Goal: Task Accomplishment & Management: Manage account settings

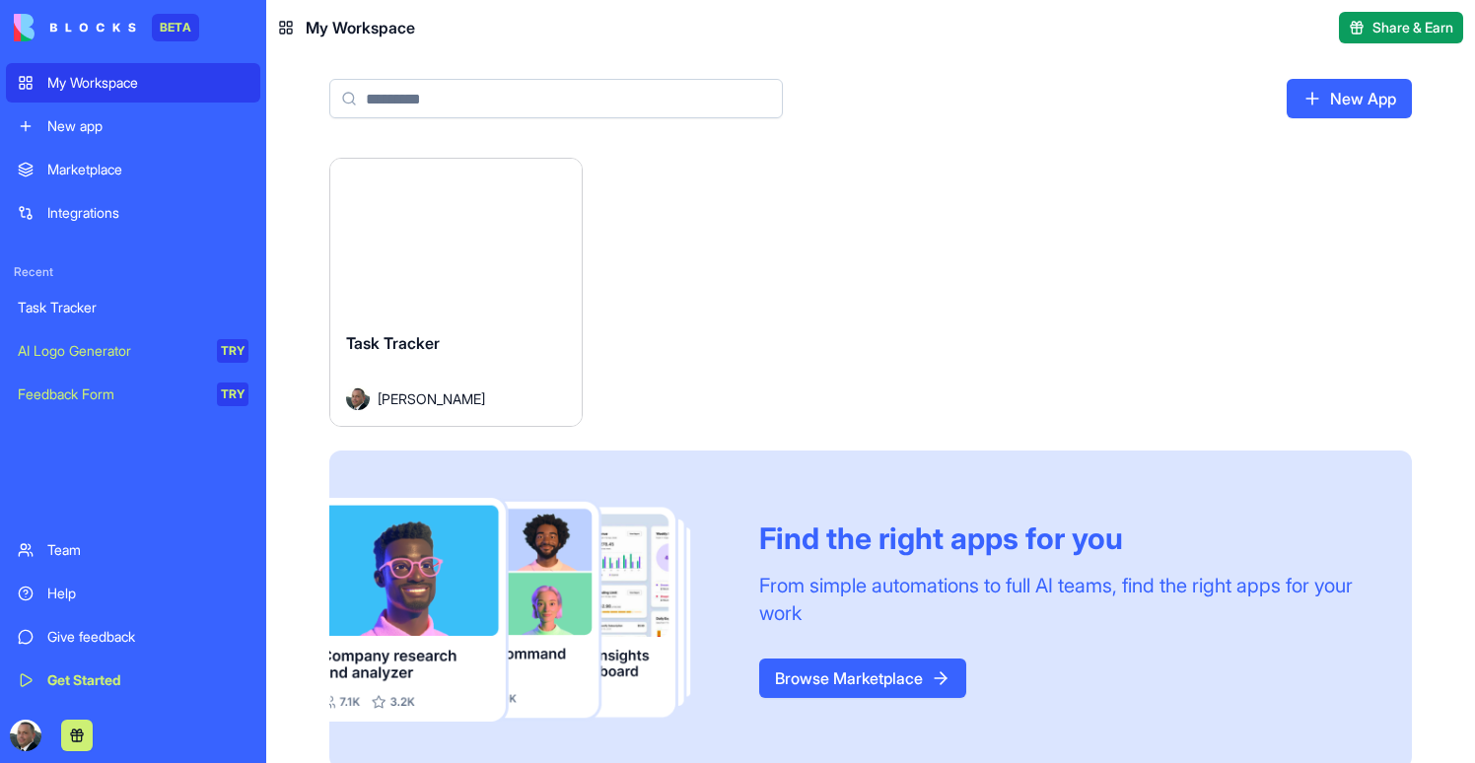
click at [482, 246] on button "Launch" at bounding box center [455, 237] width 148 height 39
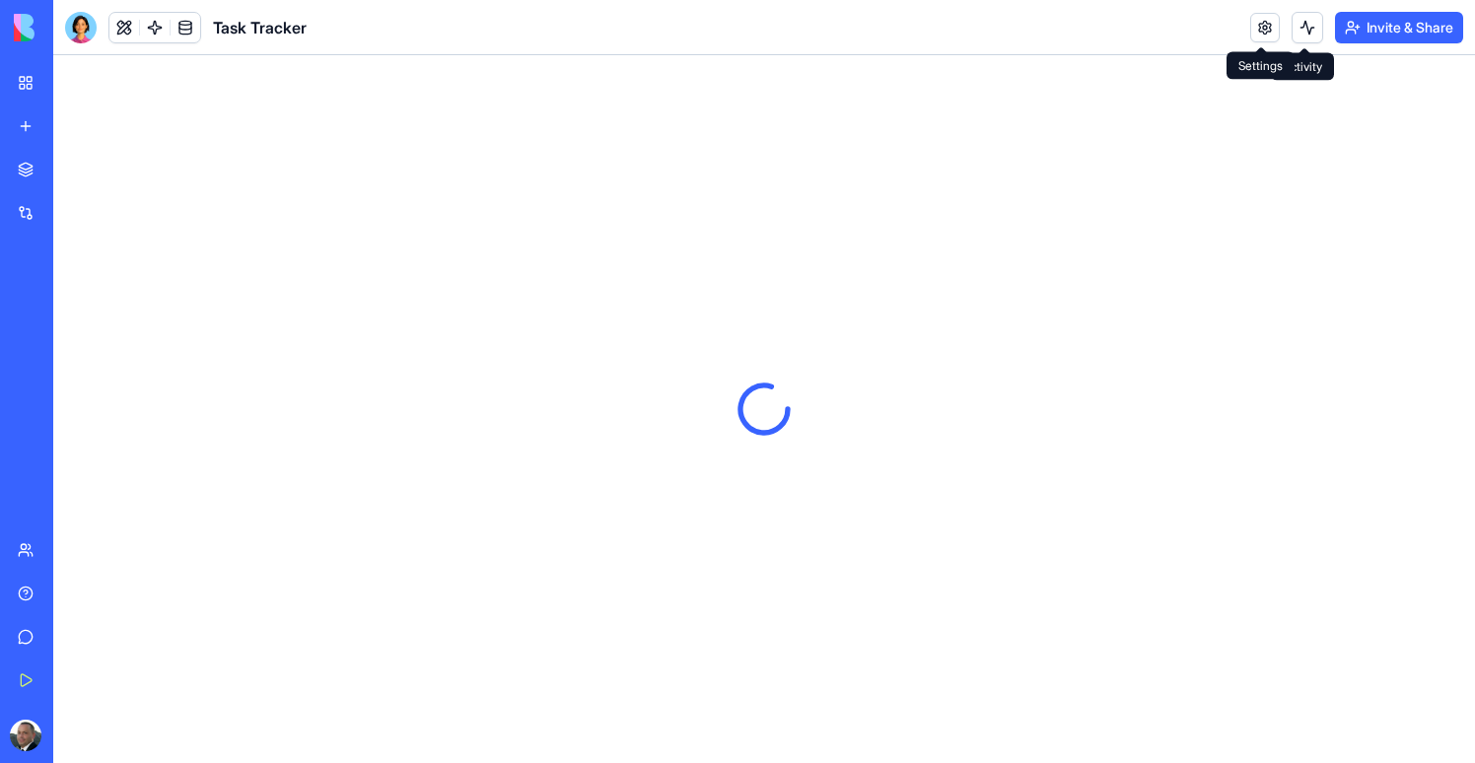
click at [1264, 33] on link at bounding box center [1265, 28] width 30 height 30
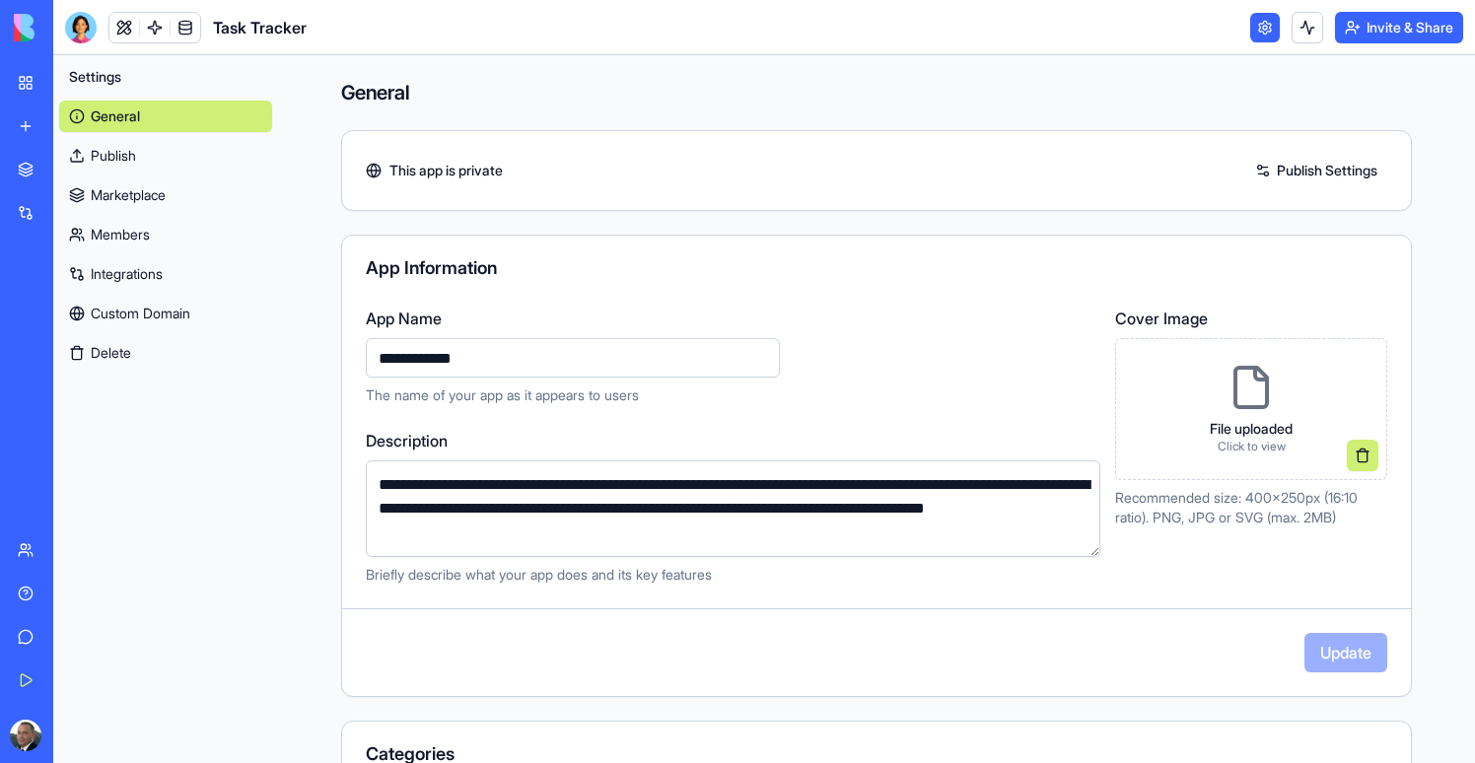
click at [115, 276] on link "Integrations" at bounding box center [165, 274] width 213 height 32
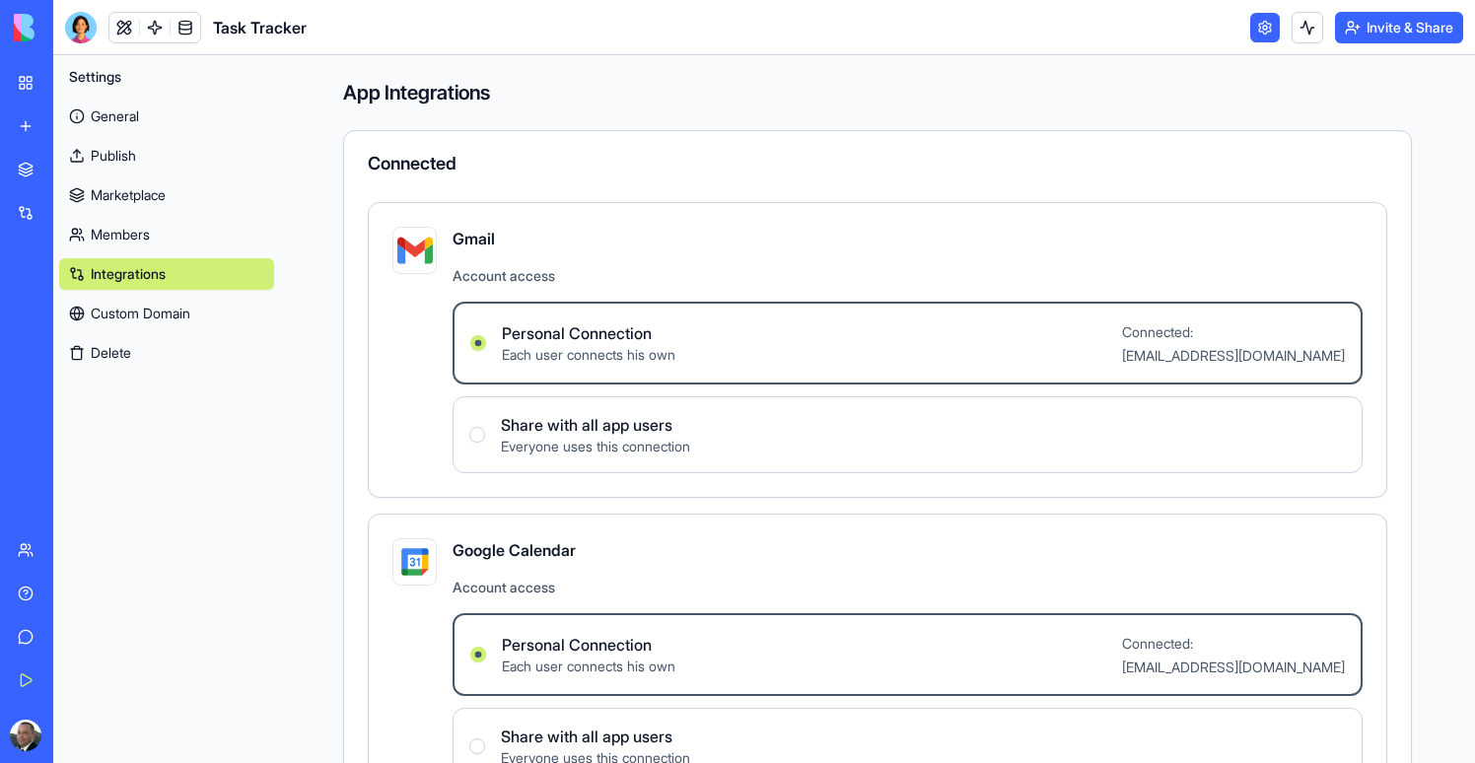
click at [136, 28] on link at bounding box center [124, 28] width 30 height 30
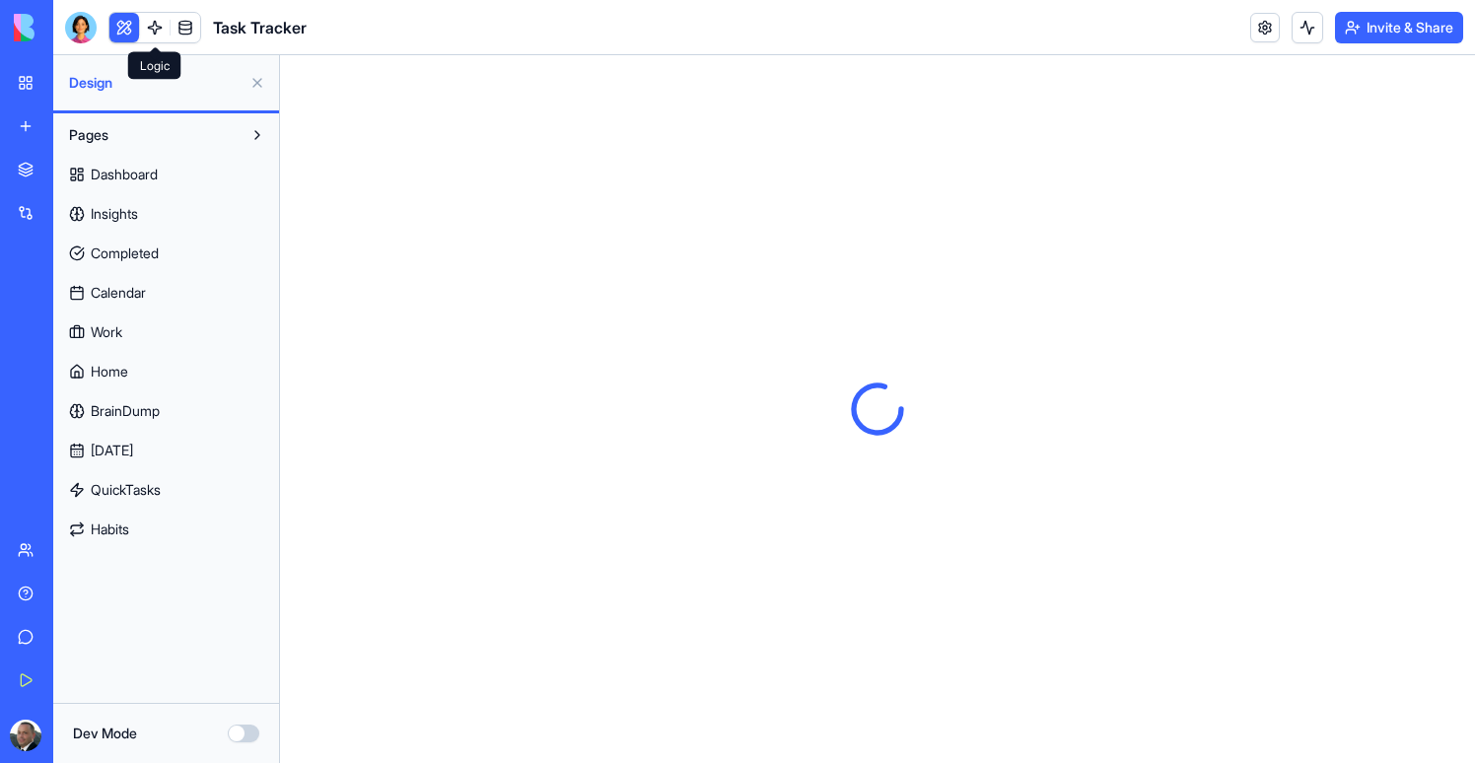
click at [148, 29] on link at bounding box center [155, 28] width 30 height 30
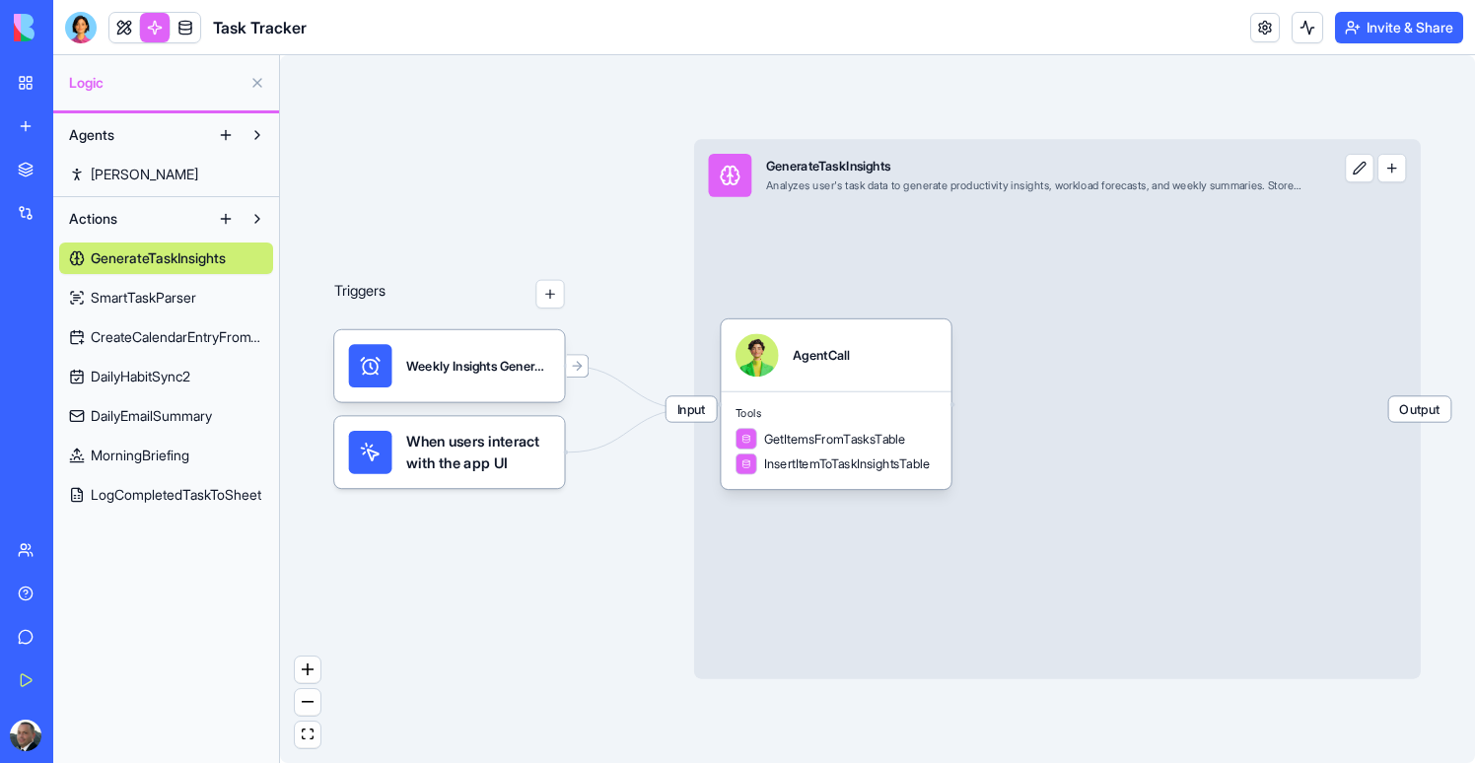
click at [169, 299] on span "SmartTaskParser" at bounding box center [143, 298] width 105 height 20
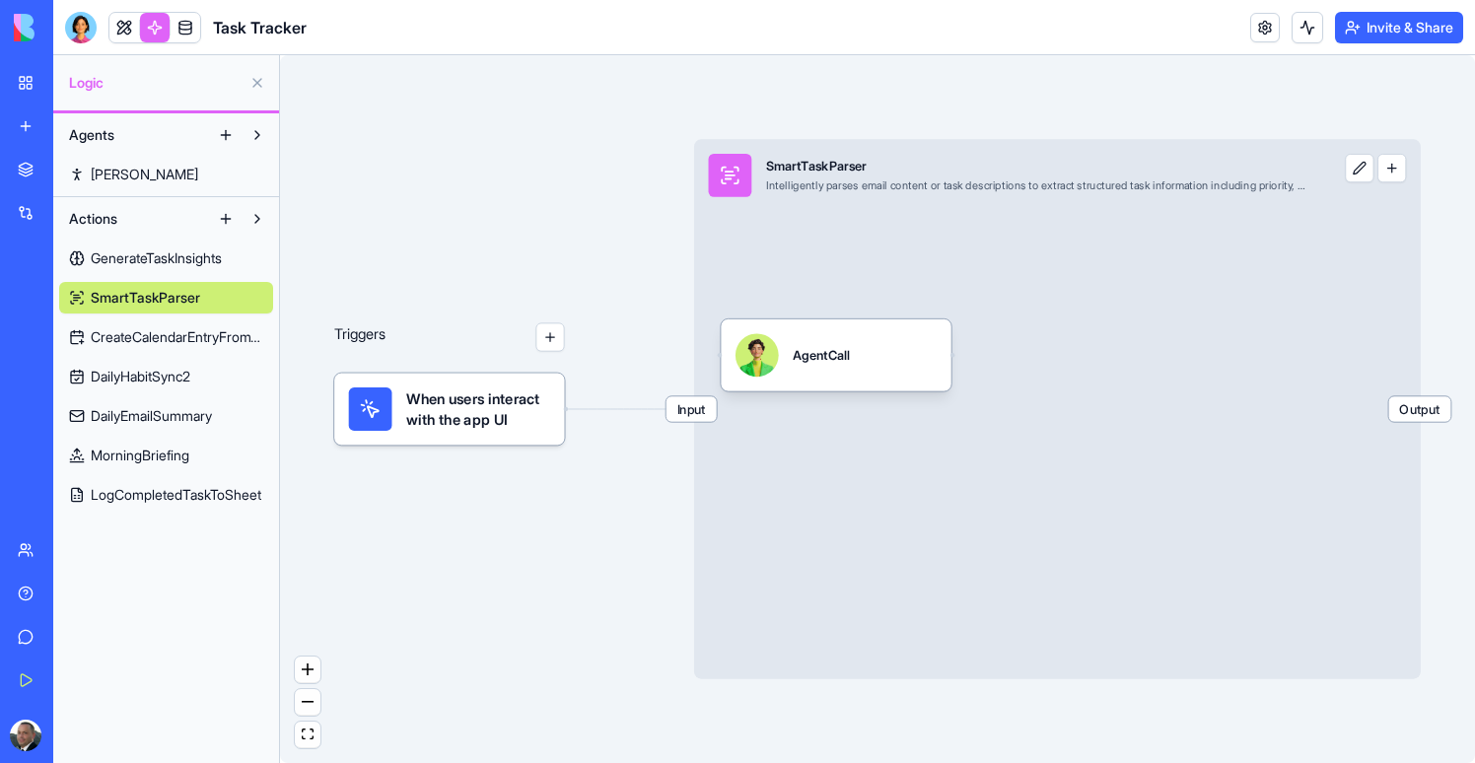
click at [162, 334] on span "CreateCalendarEntryFromTimer" at bounding box center [177, 337] width 173 height 20
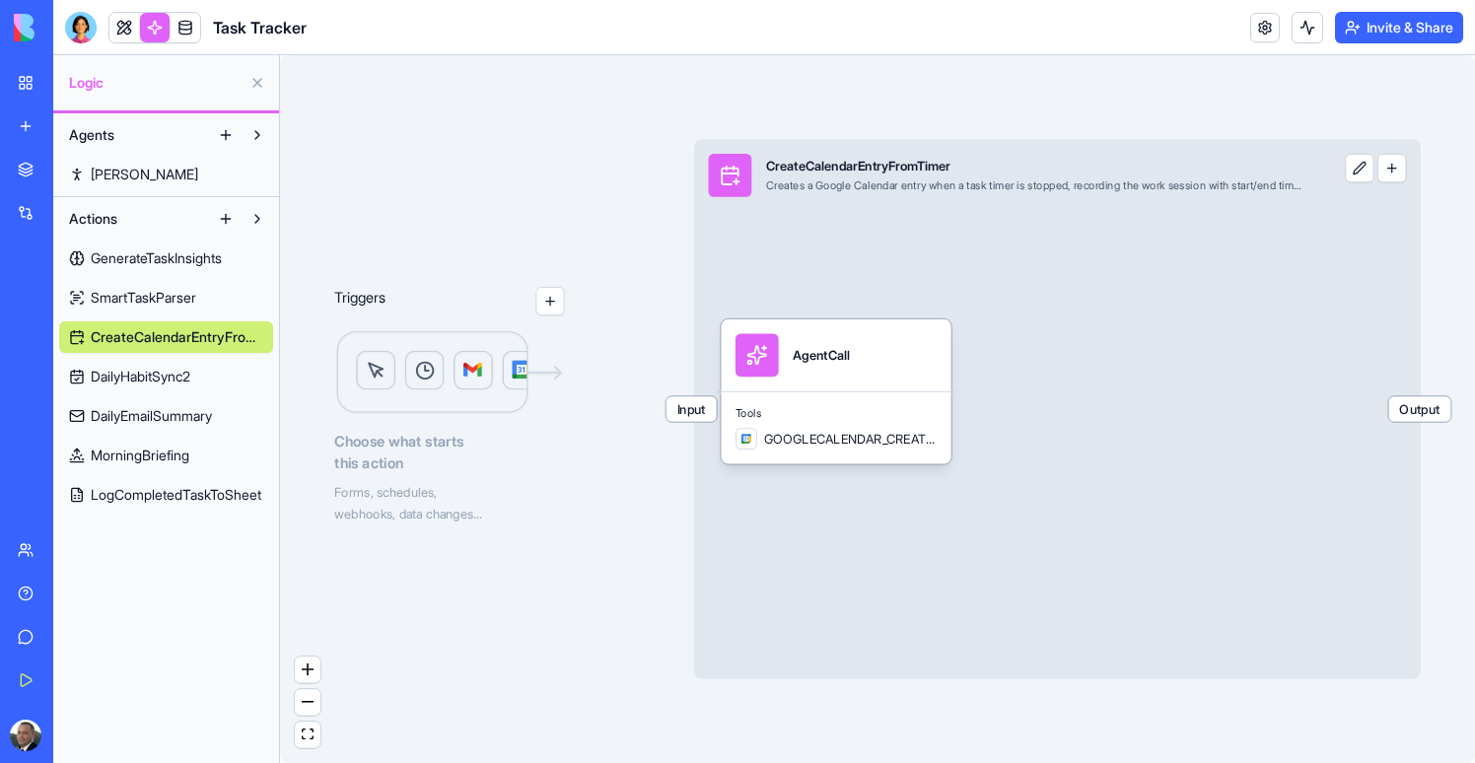
click at [139, 381] on span "DailyHabitSync2" at bounding box center [141, 377] width 100 height 20
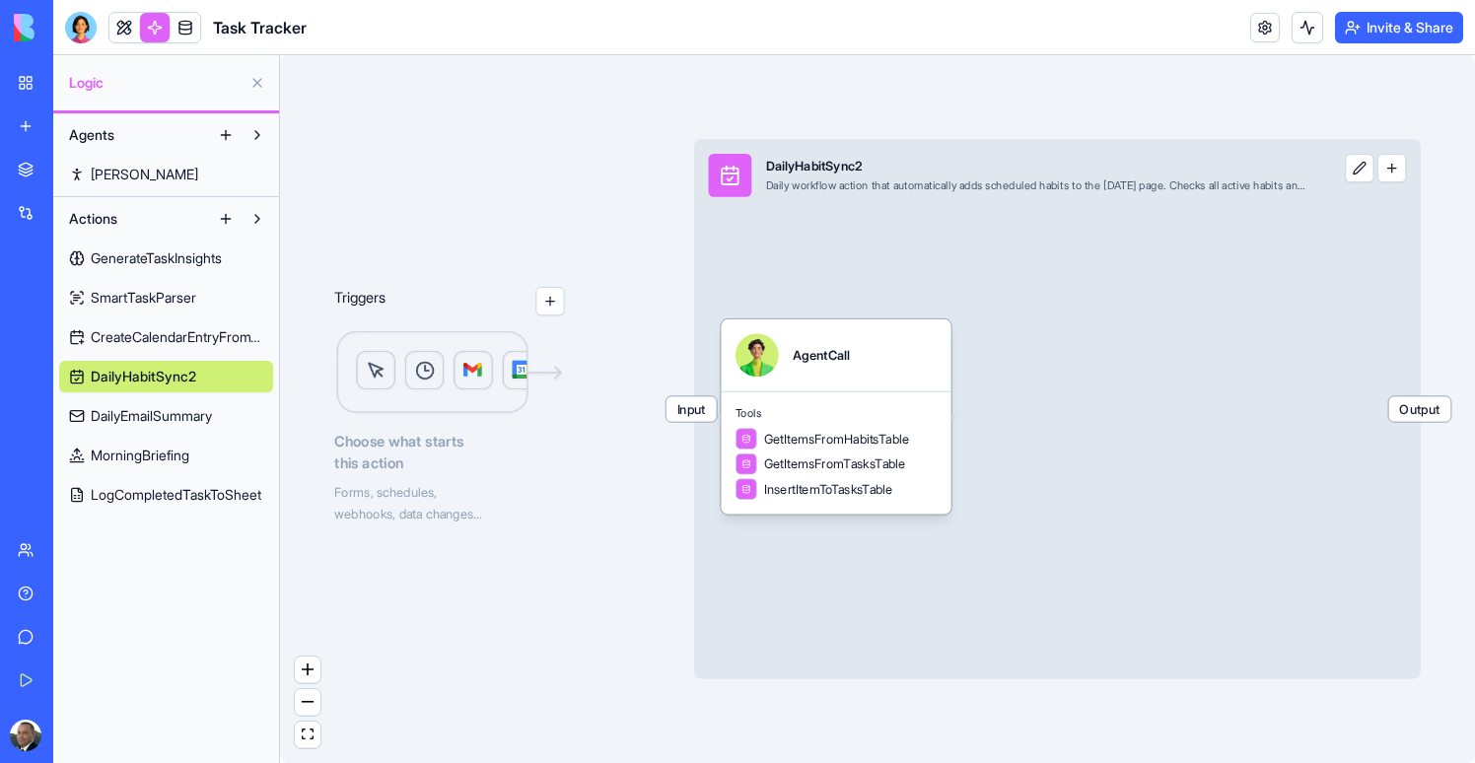
click at [151, 420] on span "DailyEmailSummary" at bounding box center [151, 416] width 121 height 20
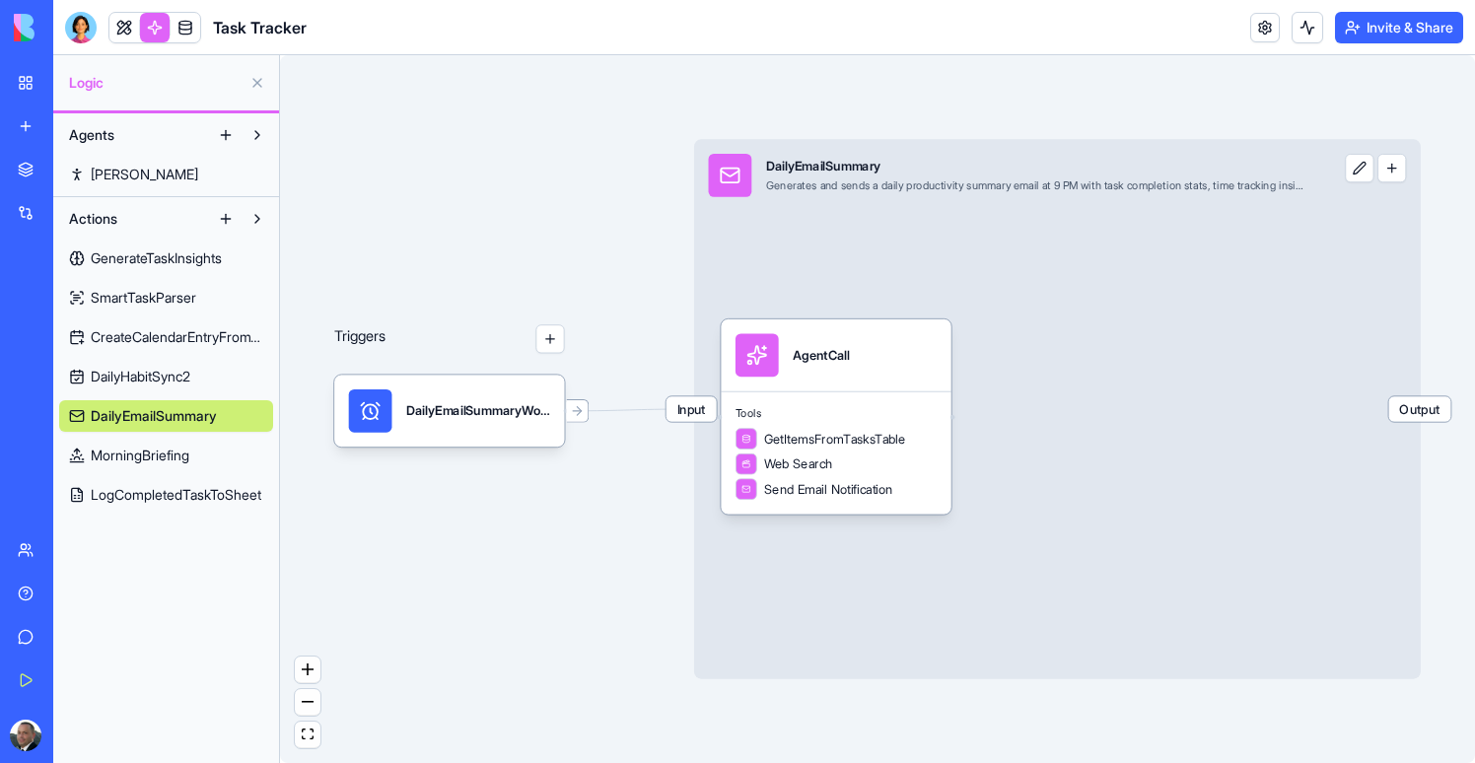
click at [169, 454] on span "MorningBriefing" at bounding box center [140, 456] width 99 height 20
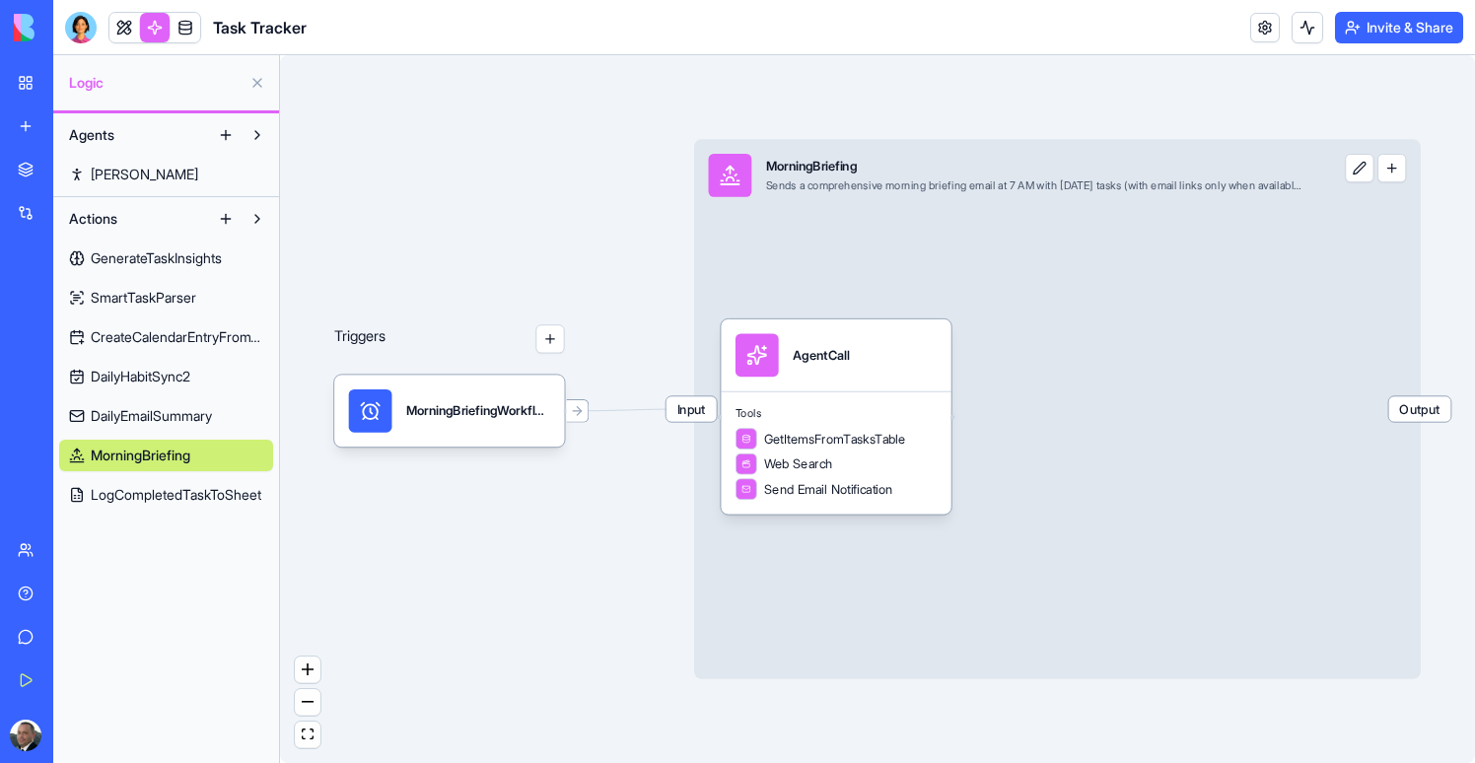
click at [161, 490] on span "LogCompletedTaskToSheet" at bounding box center [176, 495] width 171 height 20
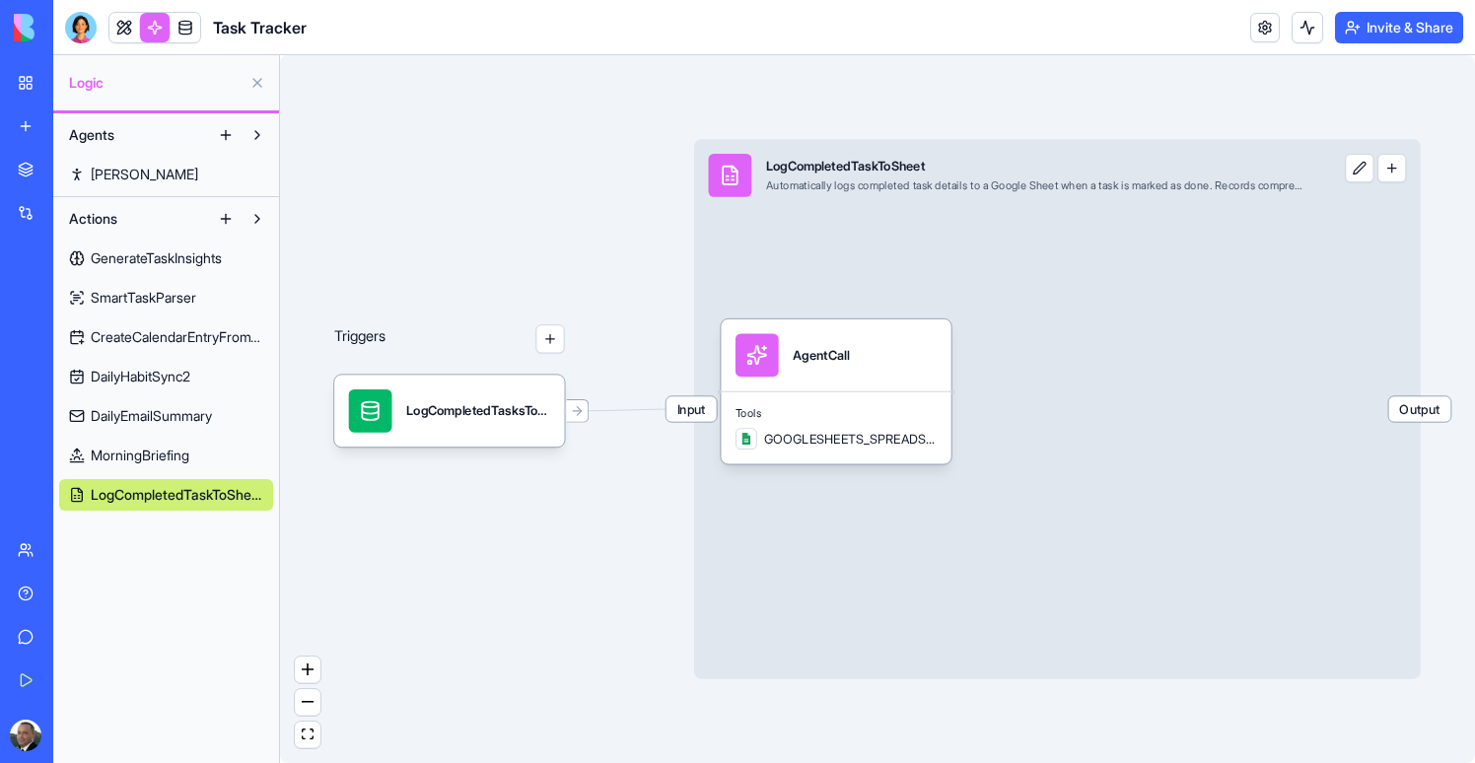
click at [135, 412] on span "DailyEmailSummary" at bounding box center [151, 416] width 121 height 20
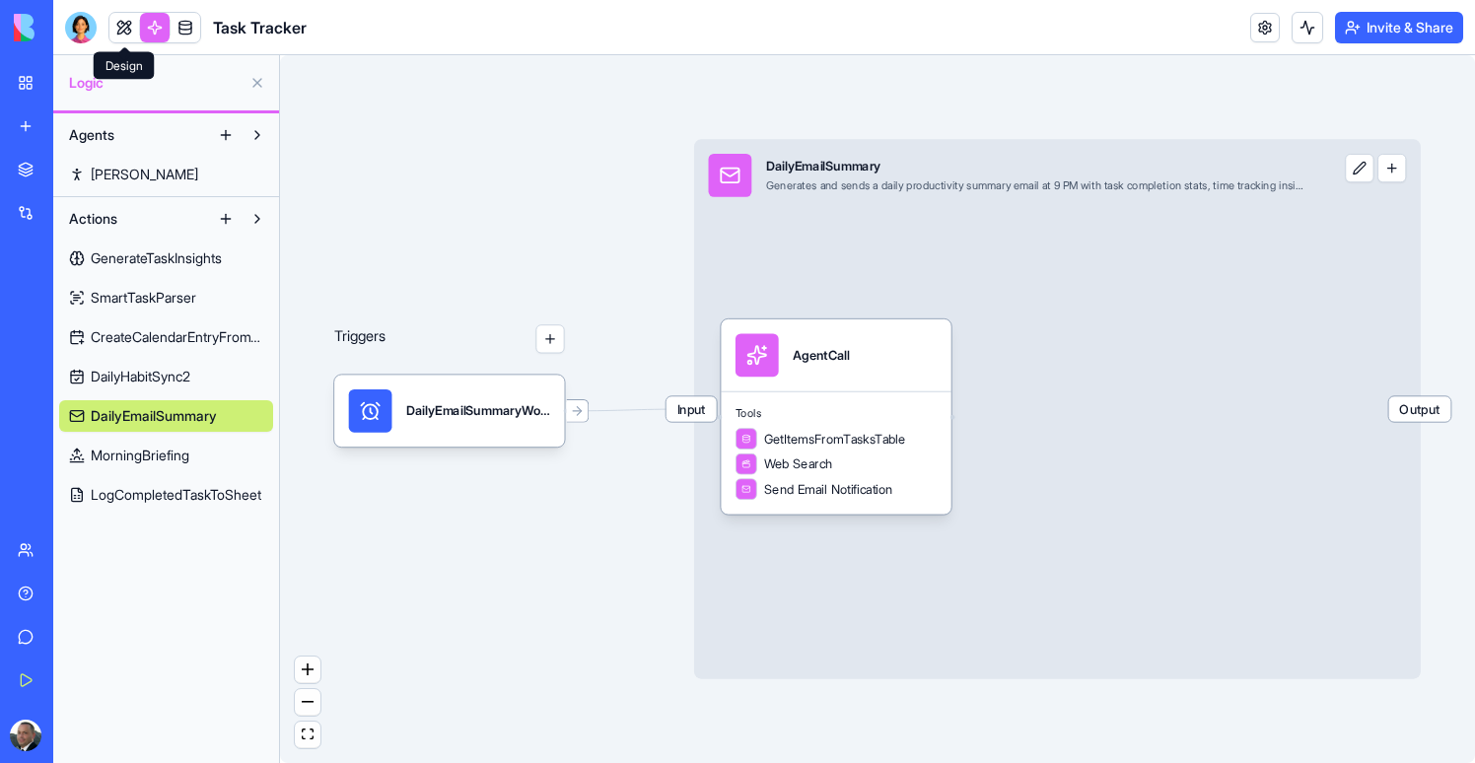
click at [121, 26] on link at bounding box center [124, 28] width 30 height 30
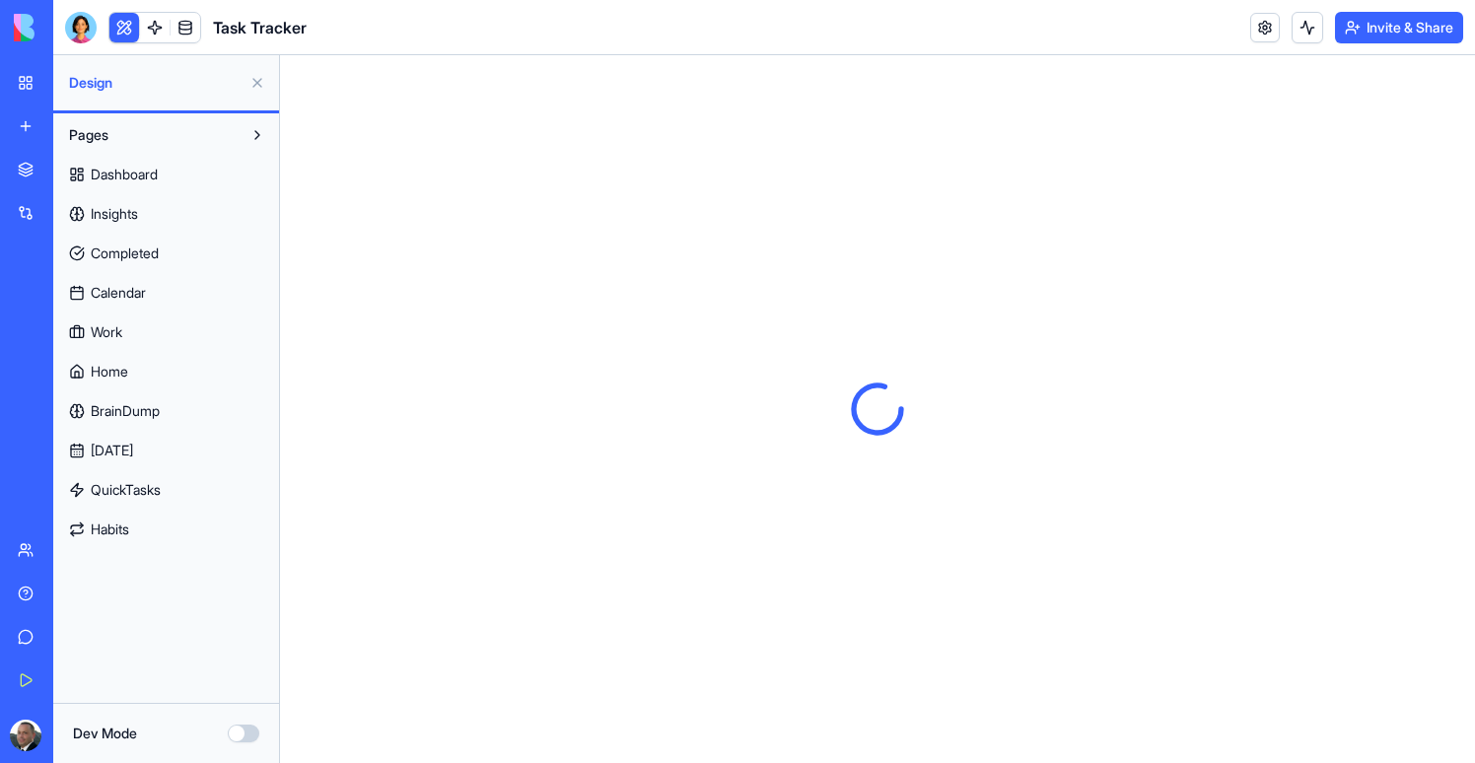
click at [154, 292] on link "Calendar" at bounding box center [166, 293] width 214 height 32
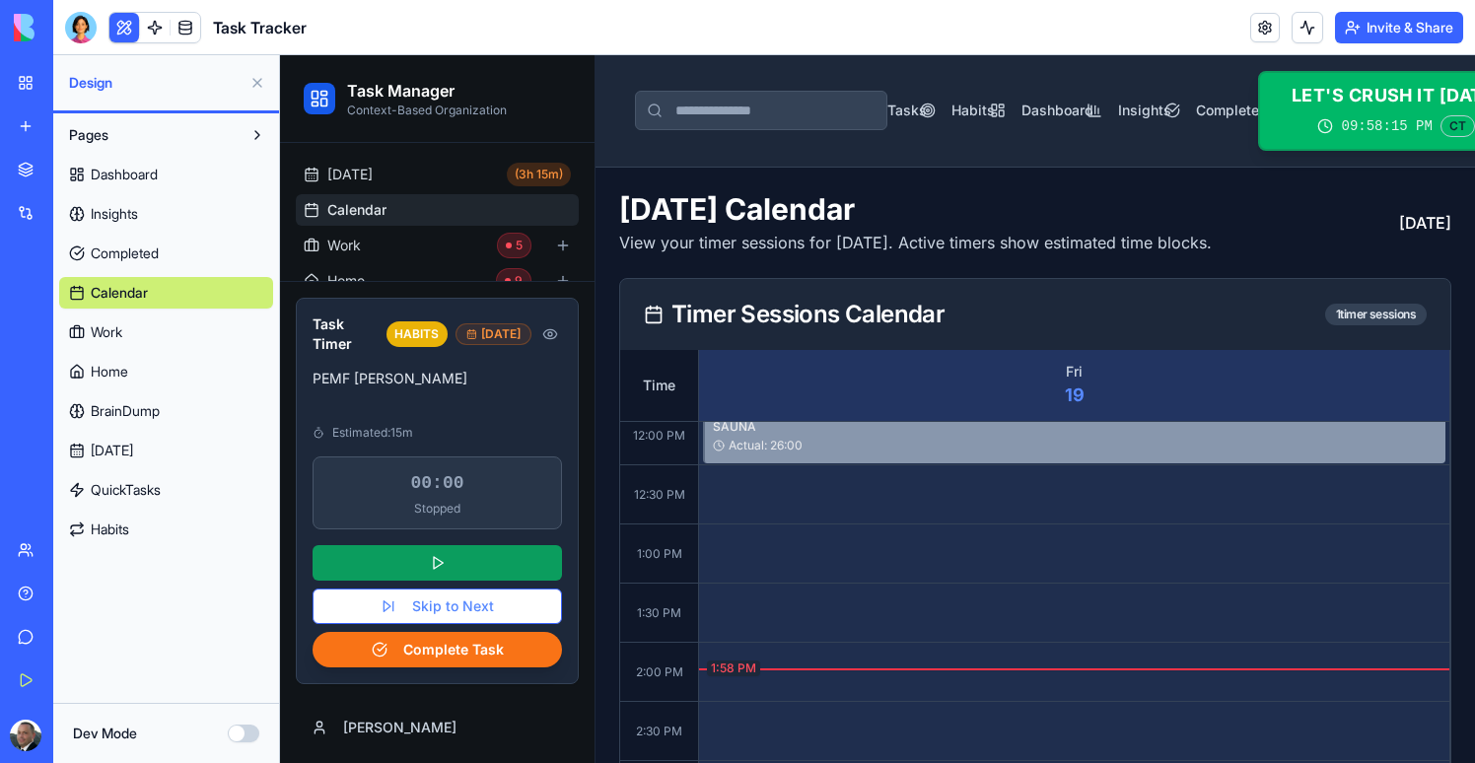
scroll to position [887, 0]
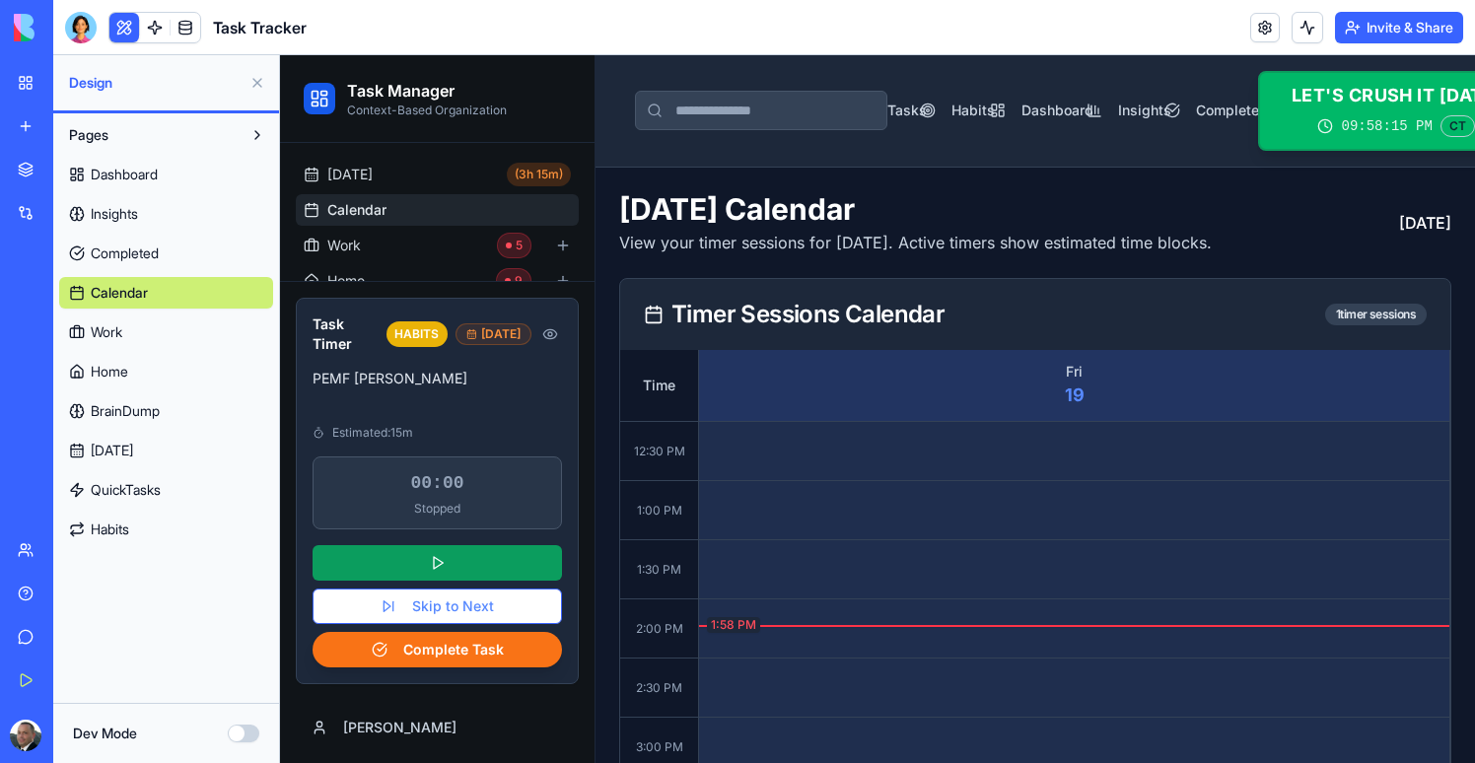
click at [125, 173] on span "Dashboard" at bounding box center [124, 175] width 67 height 20
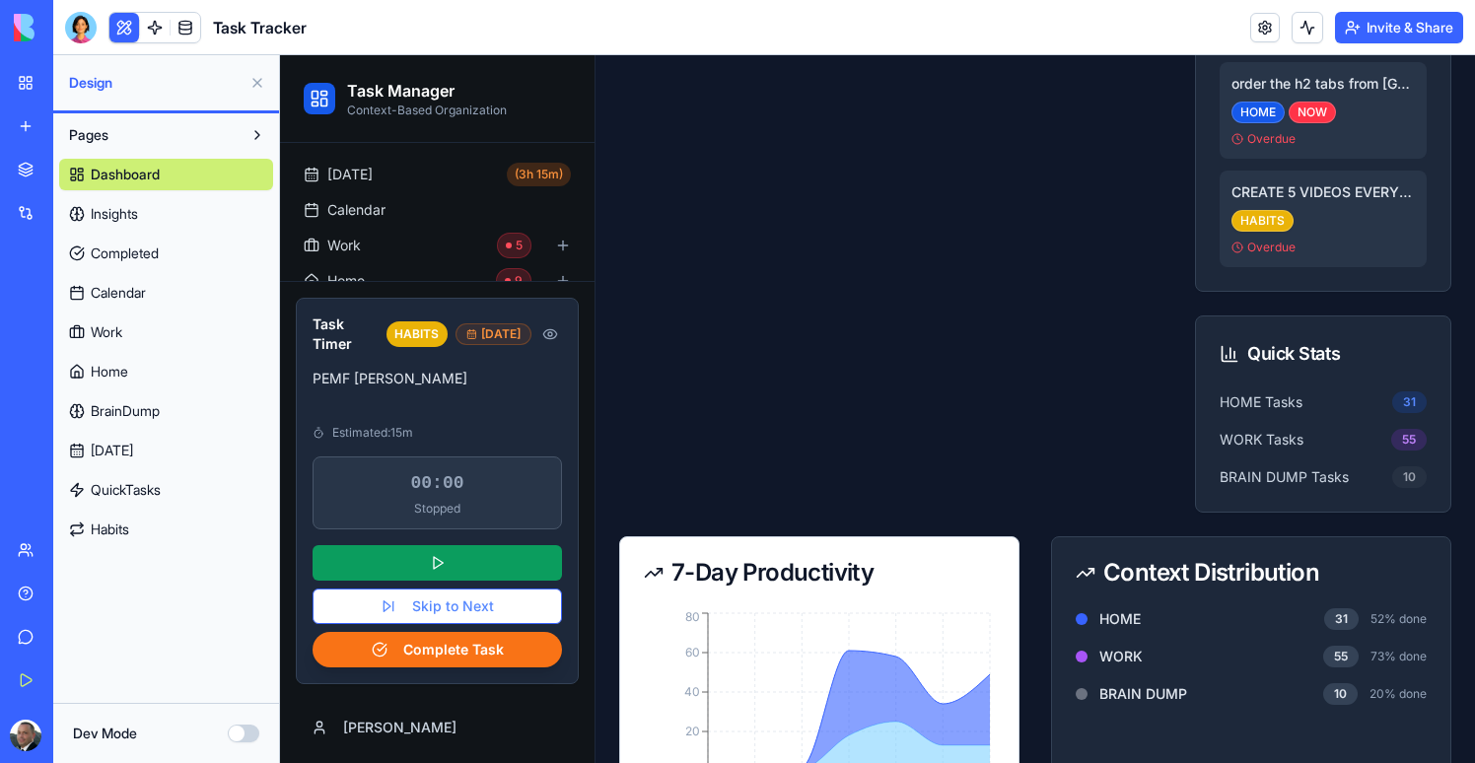
scroll to position [2533, 0]
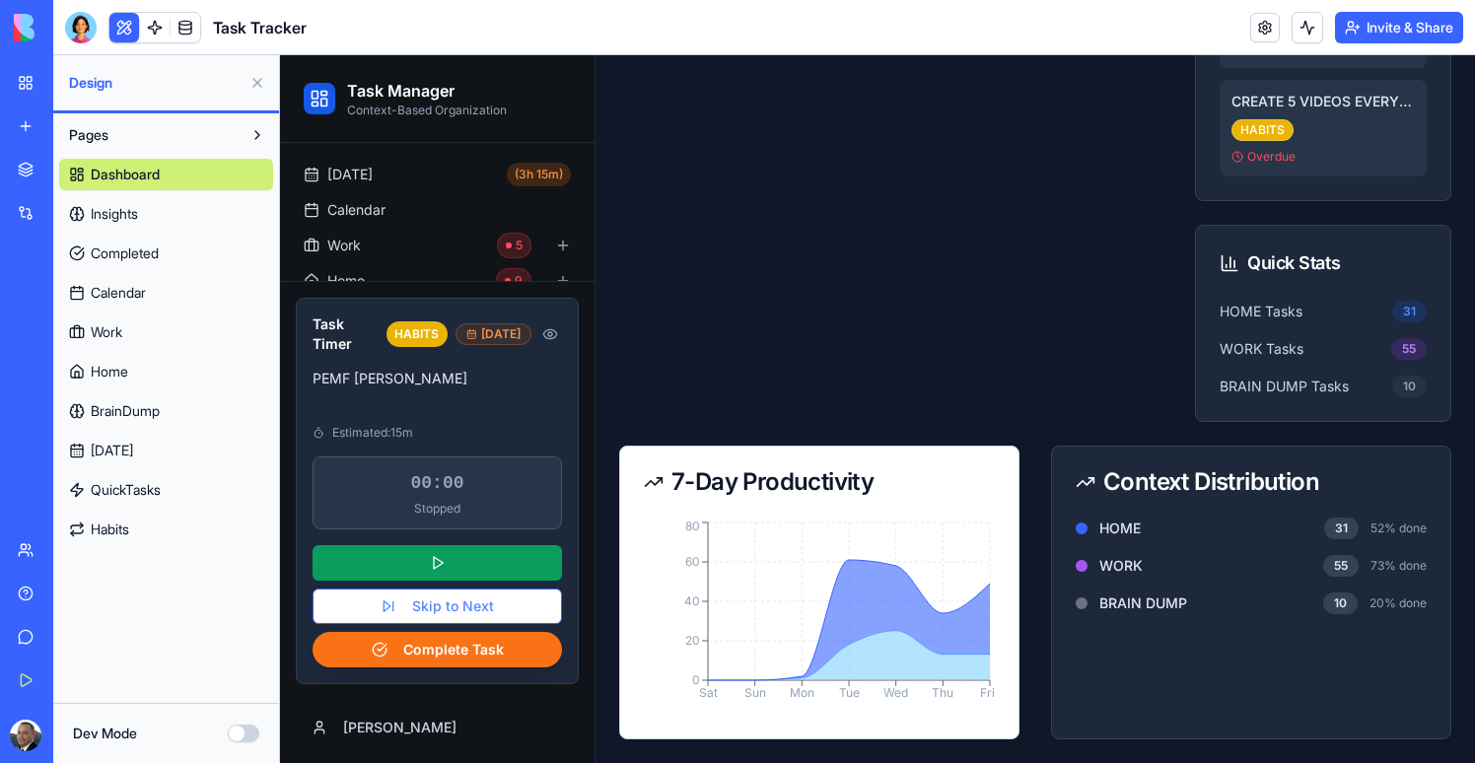
click at [130, 206] on span "Insights" at bounding box center [114, 214] width 47 height 20
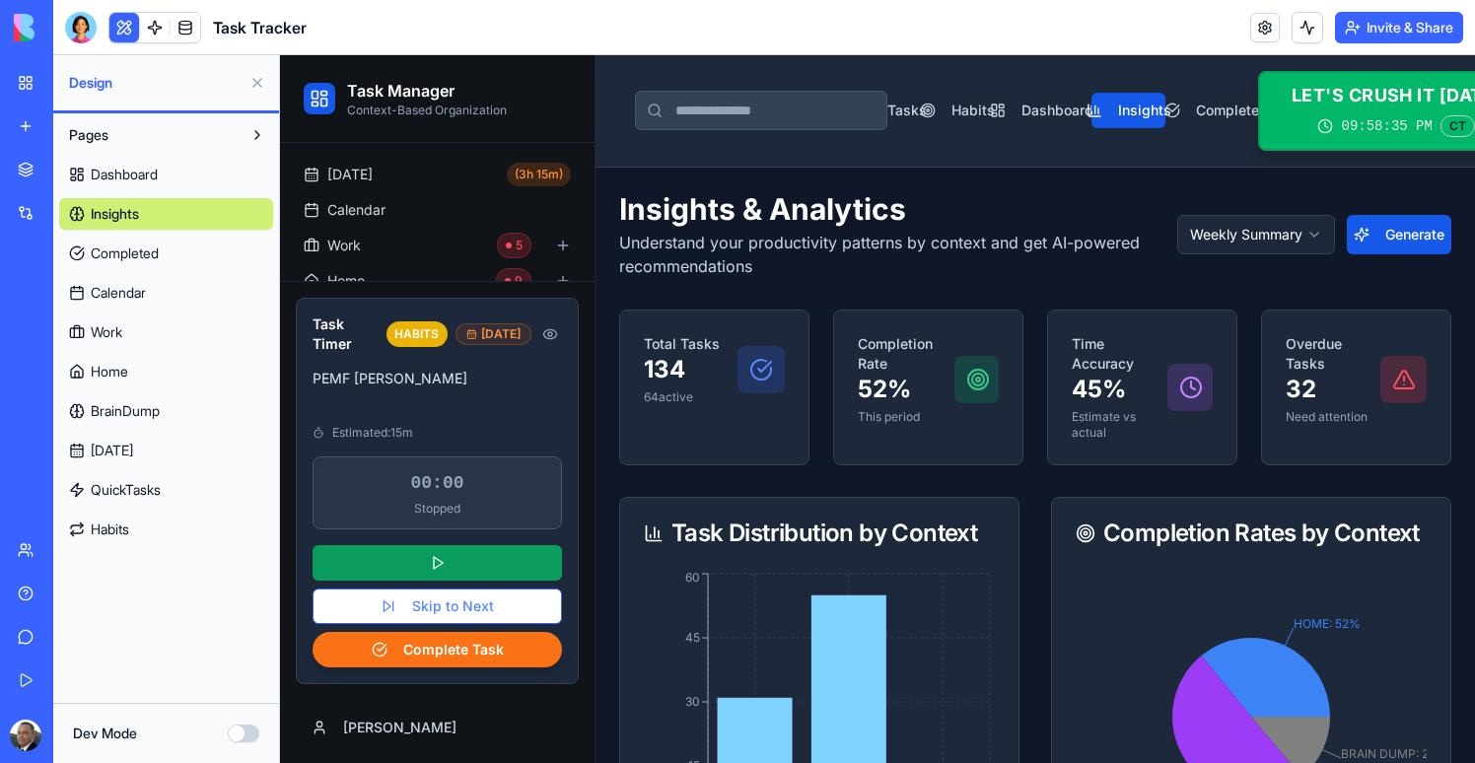
click at [141, 252] on span "Completed" at bounding box center [125, 253] width 68 height 20
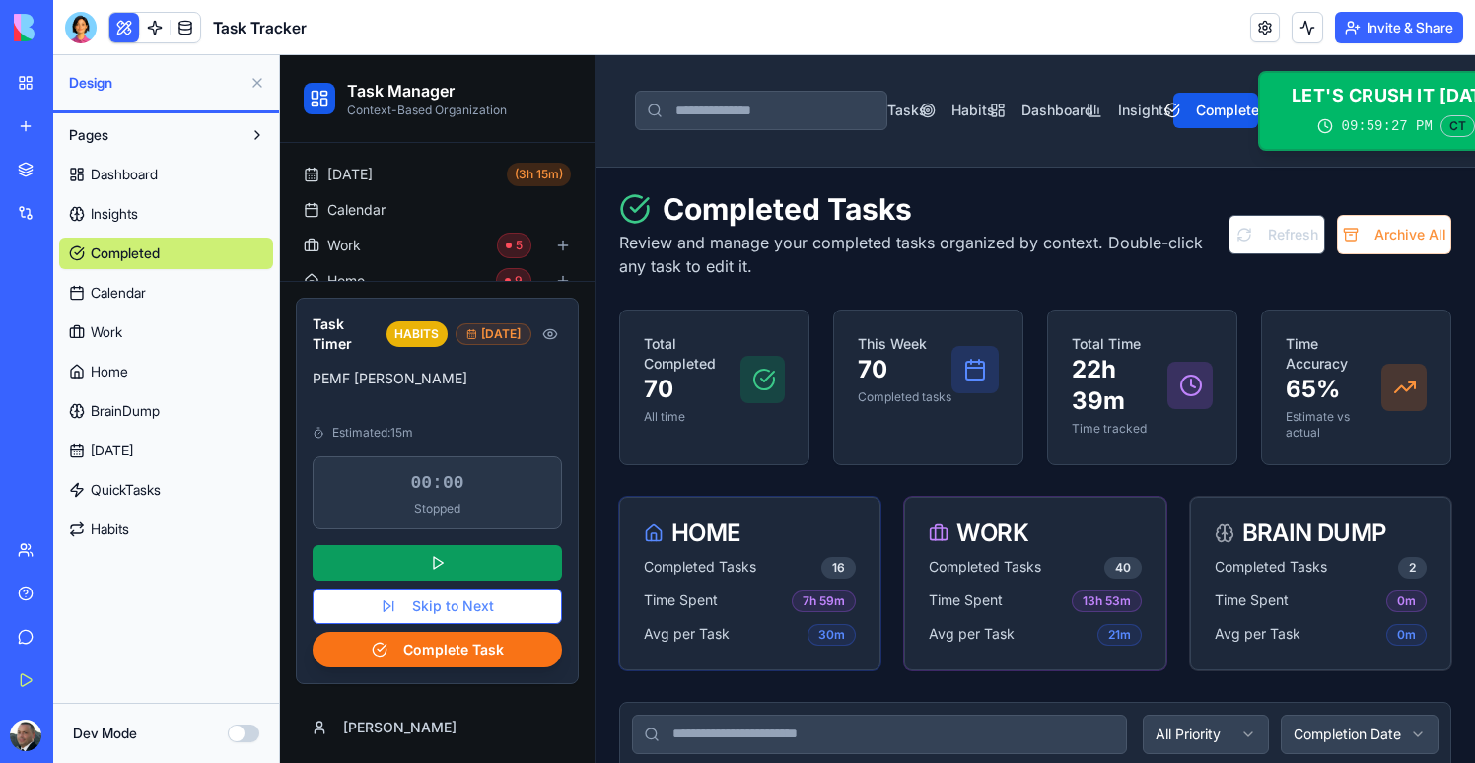
click at [92, 303] on link "Calendar" at bounding box center [166, 293] width 214 height 32
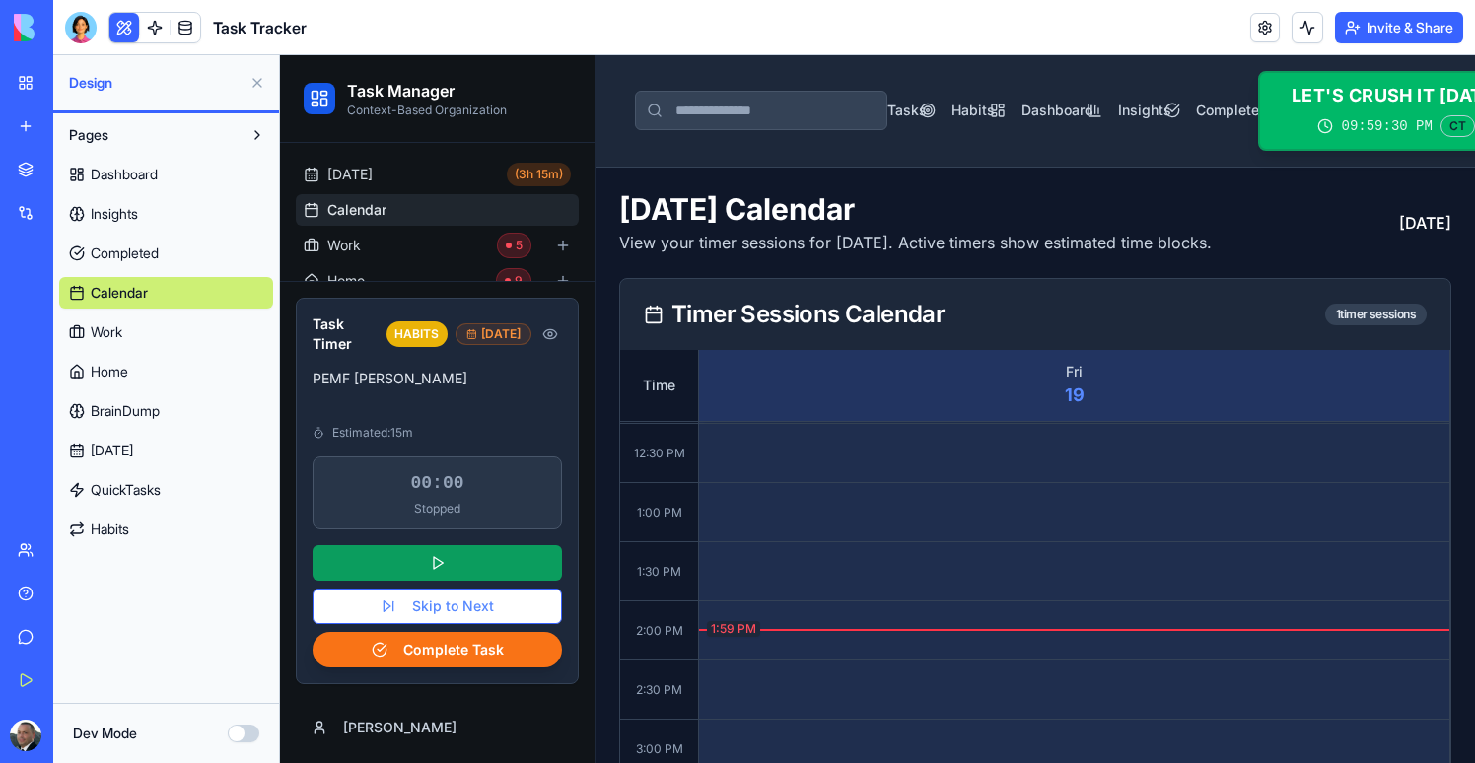
click at [99, 329] on span "Work" at bounding box center [107, 332] width 32 height 20
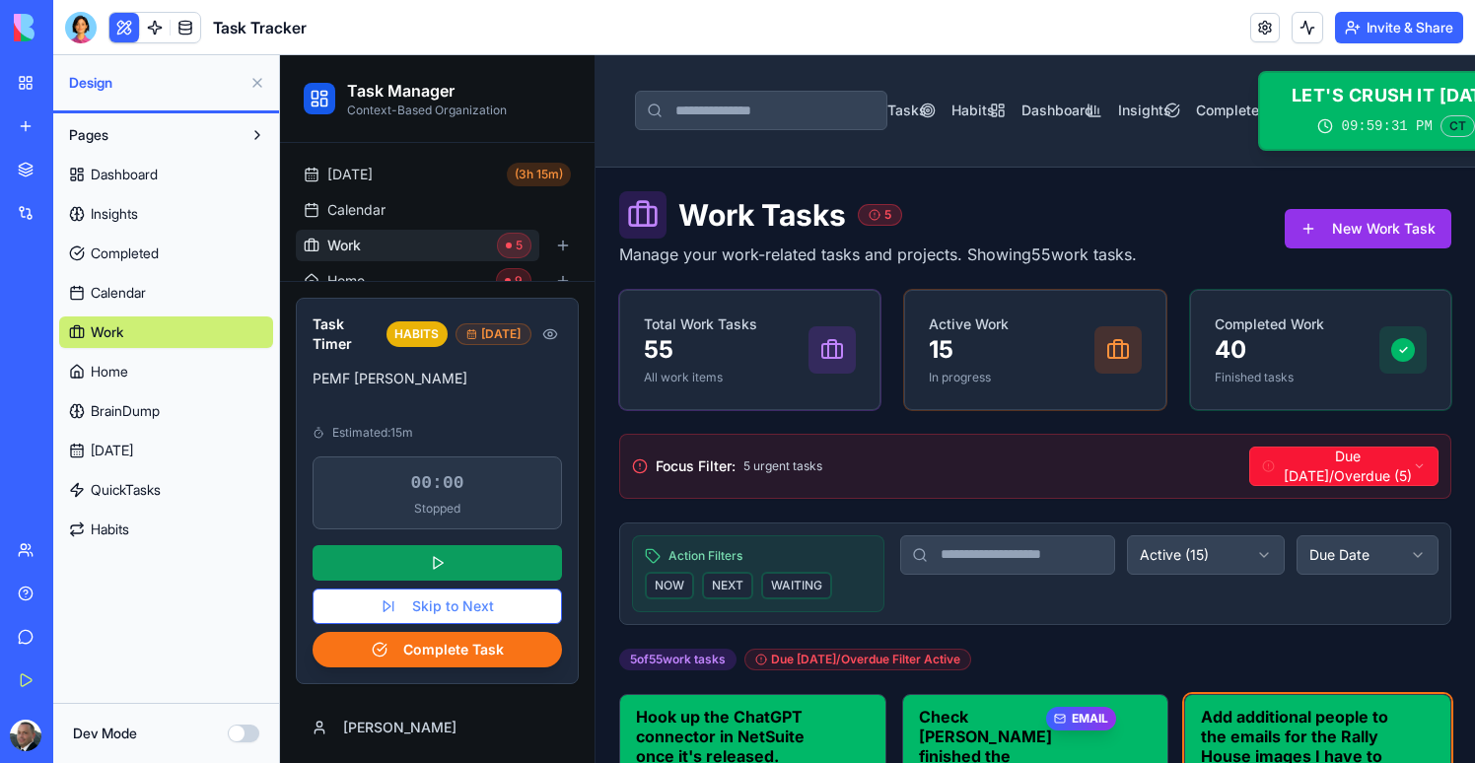
click at [93, 363] on span "Home" at bounding box center [109, 372] width 37 height 20
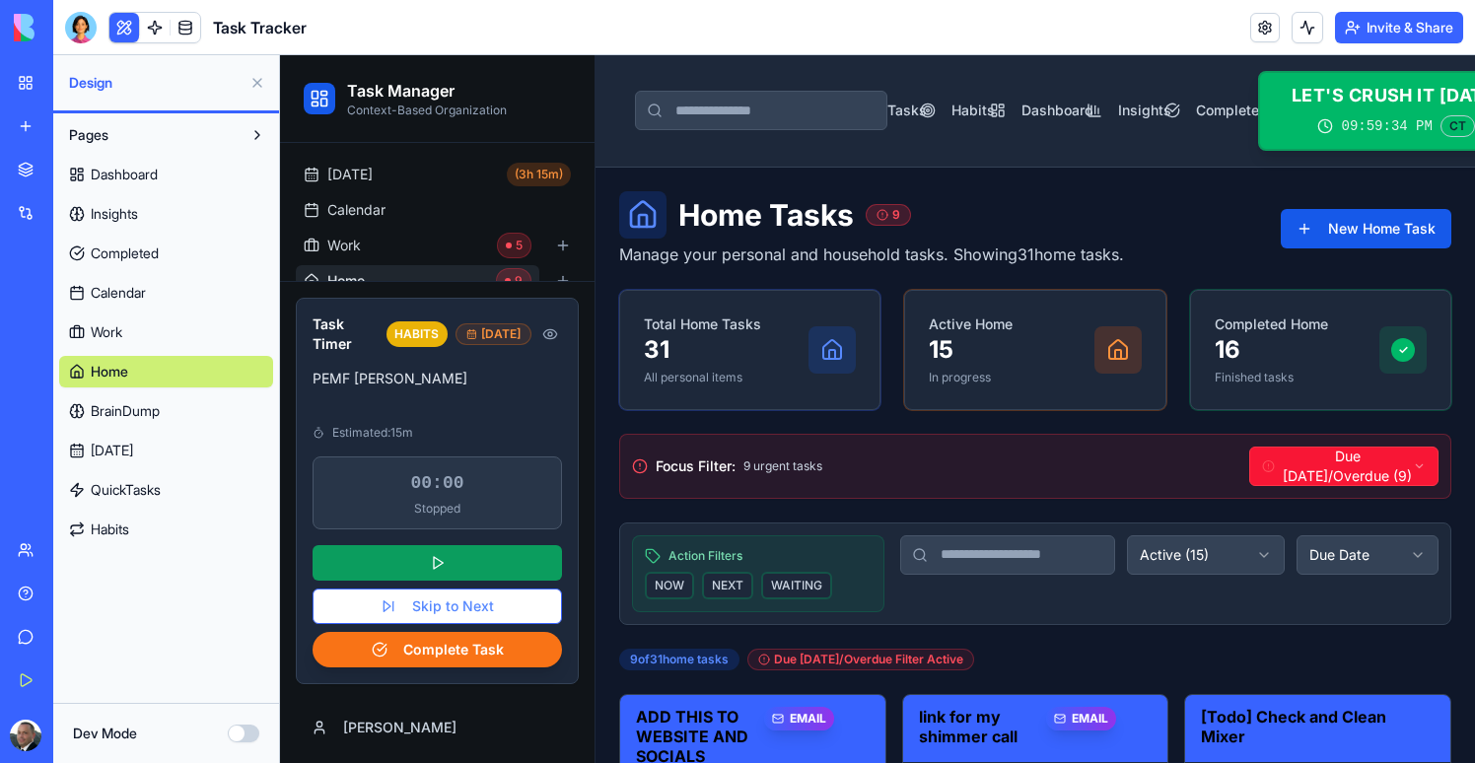
click at [90, 416] on link "BrainDump" at bounding box center [166, 411] width 214 height 32
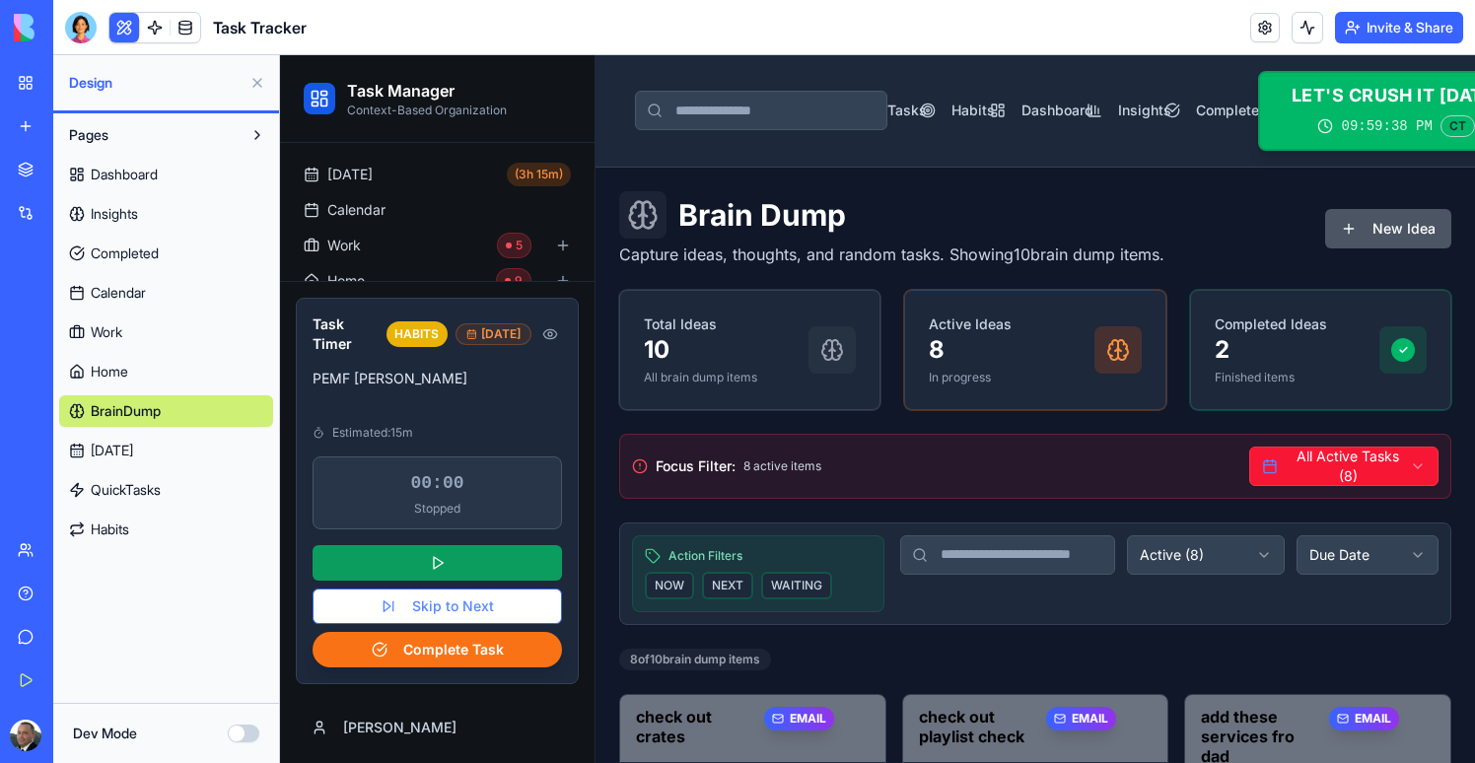
click at [260, 89] on button at bounding box center [258, 83] width 32 height 32
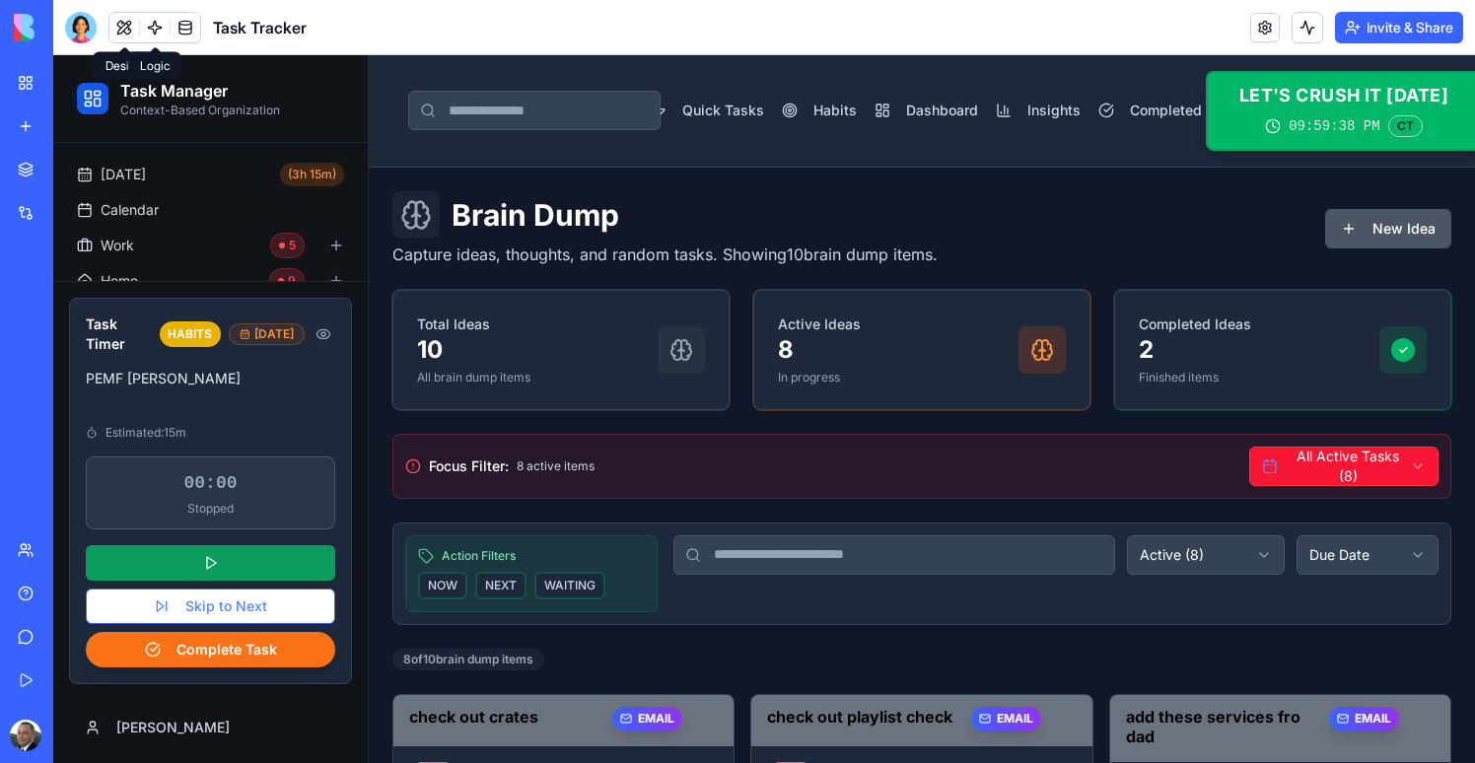
click at [153, 22] on link at bounding box center [155, 28] width 30 height 30
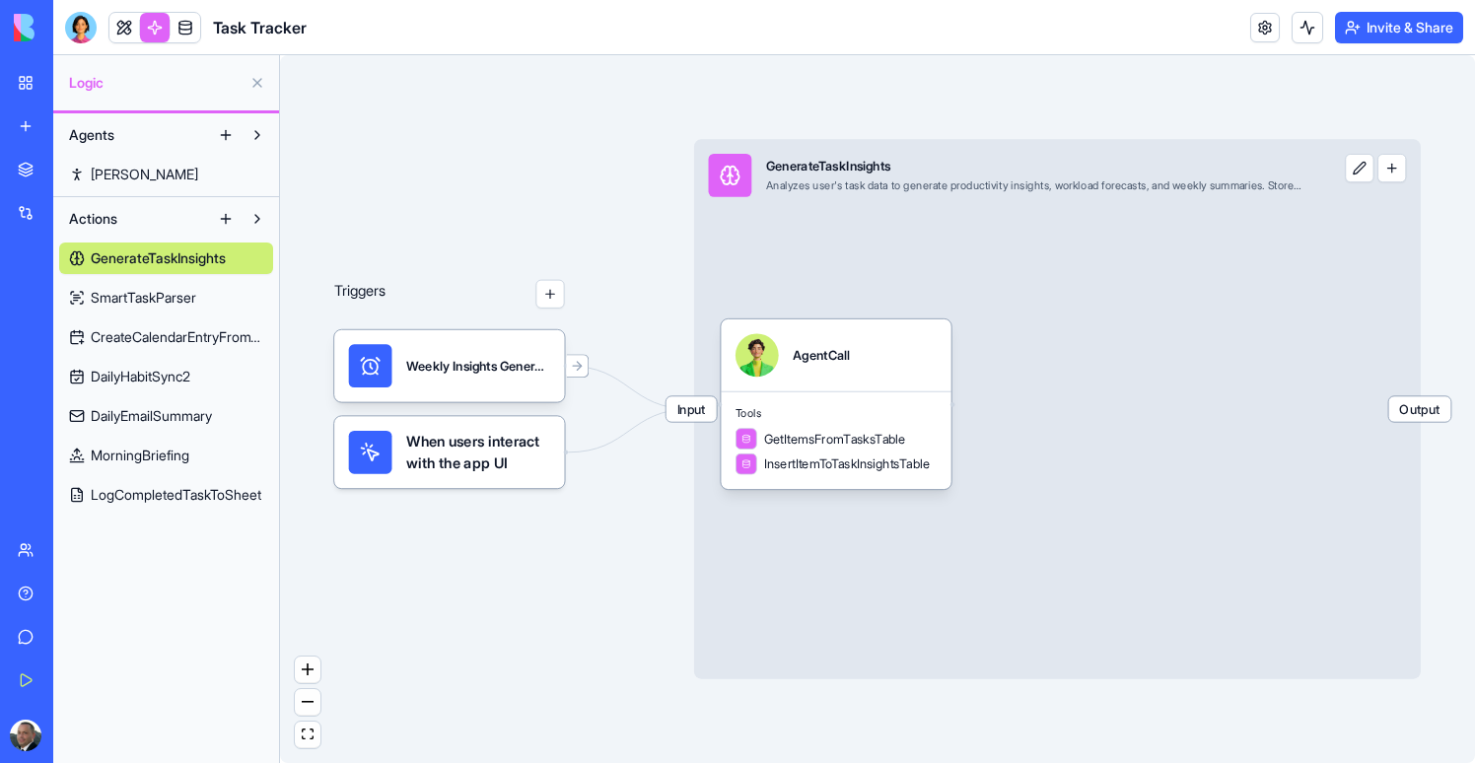
click at [167, 307] on span "SmartTaskParser" at bounding box center [143, 298] width 105 height 20
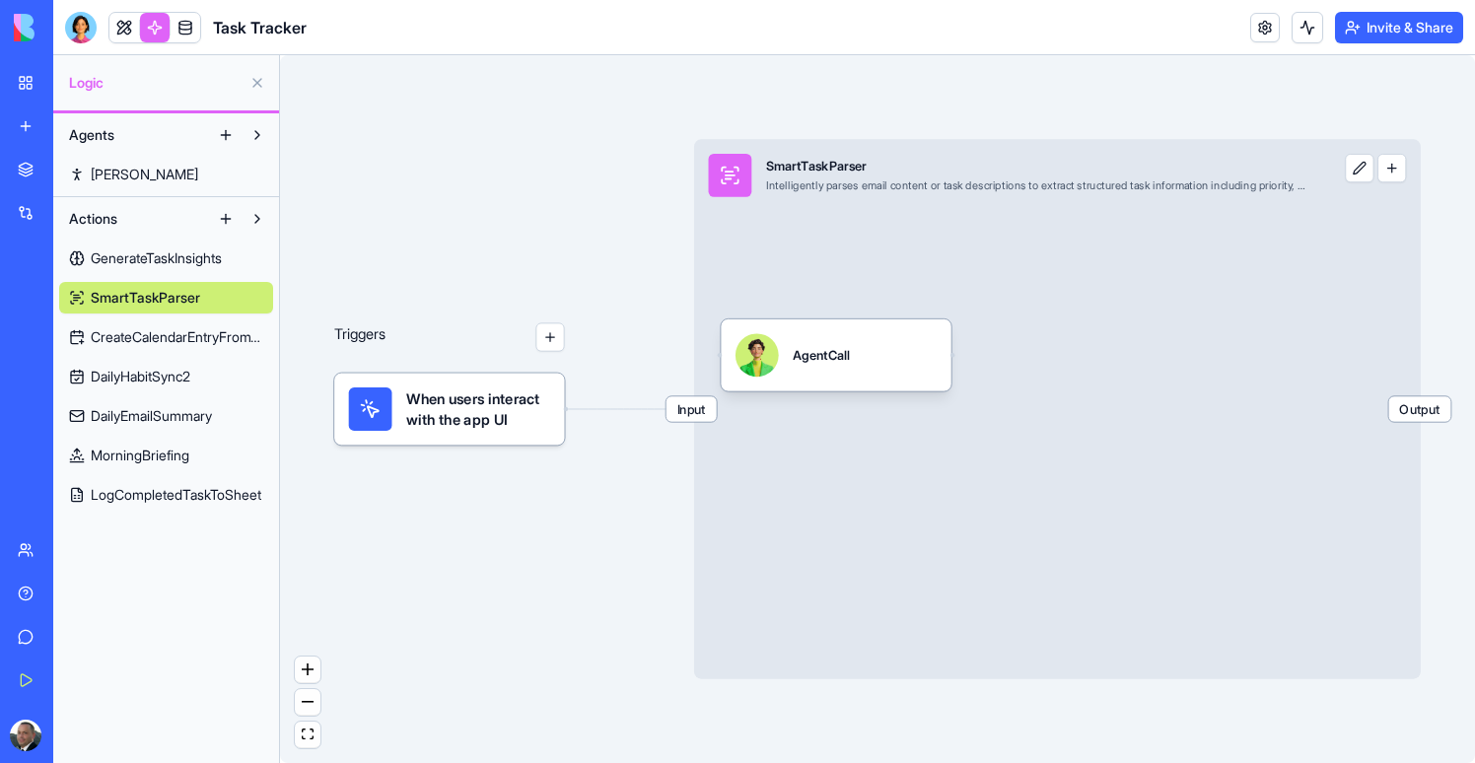
click at [167, 272] on link "GenerateTaskInsights" at bounding box center [166, 258] width 214 height 32
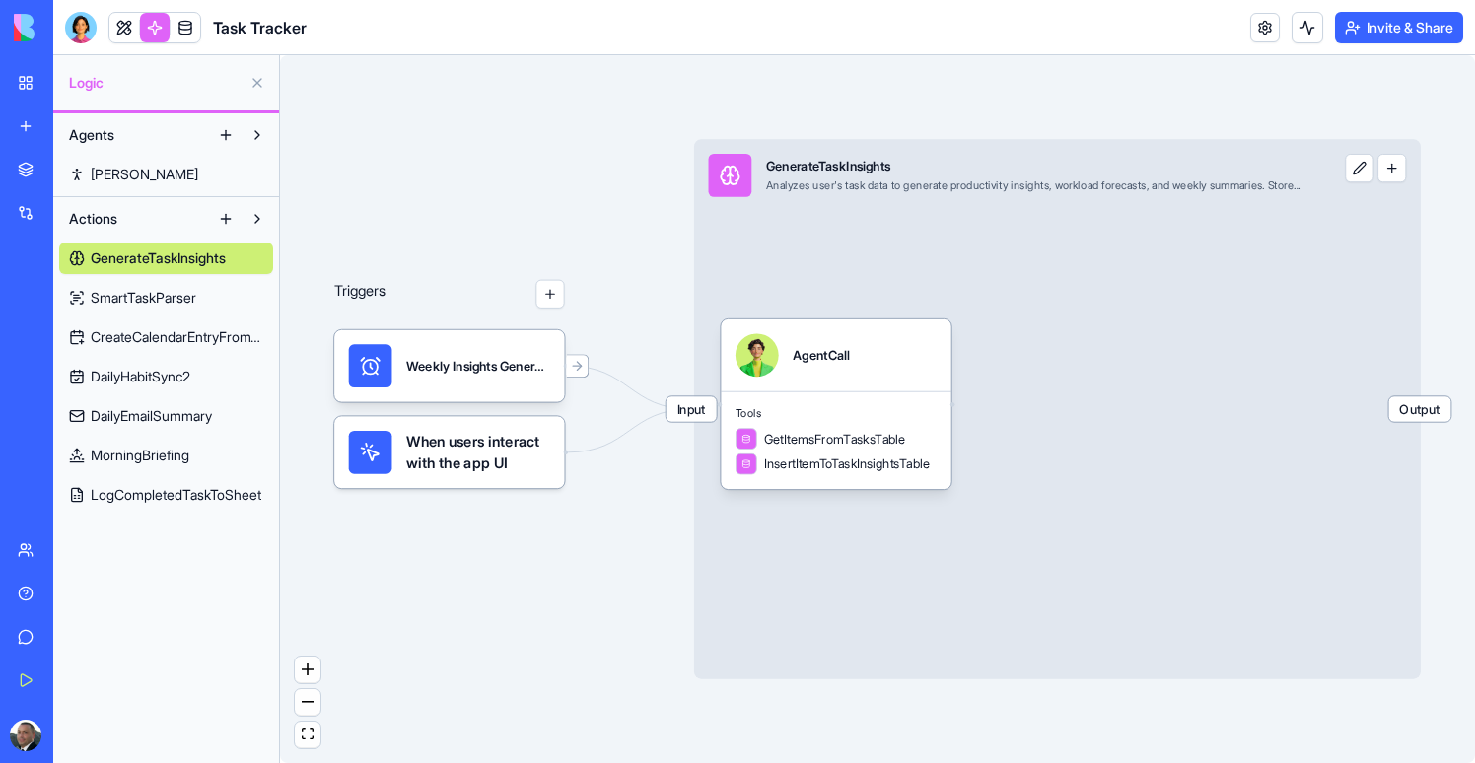
click at [163, 297] on span "SmartTaskParser" at bounding box center [143, 298] width 105 height 20
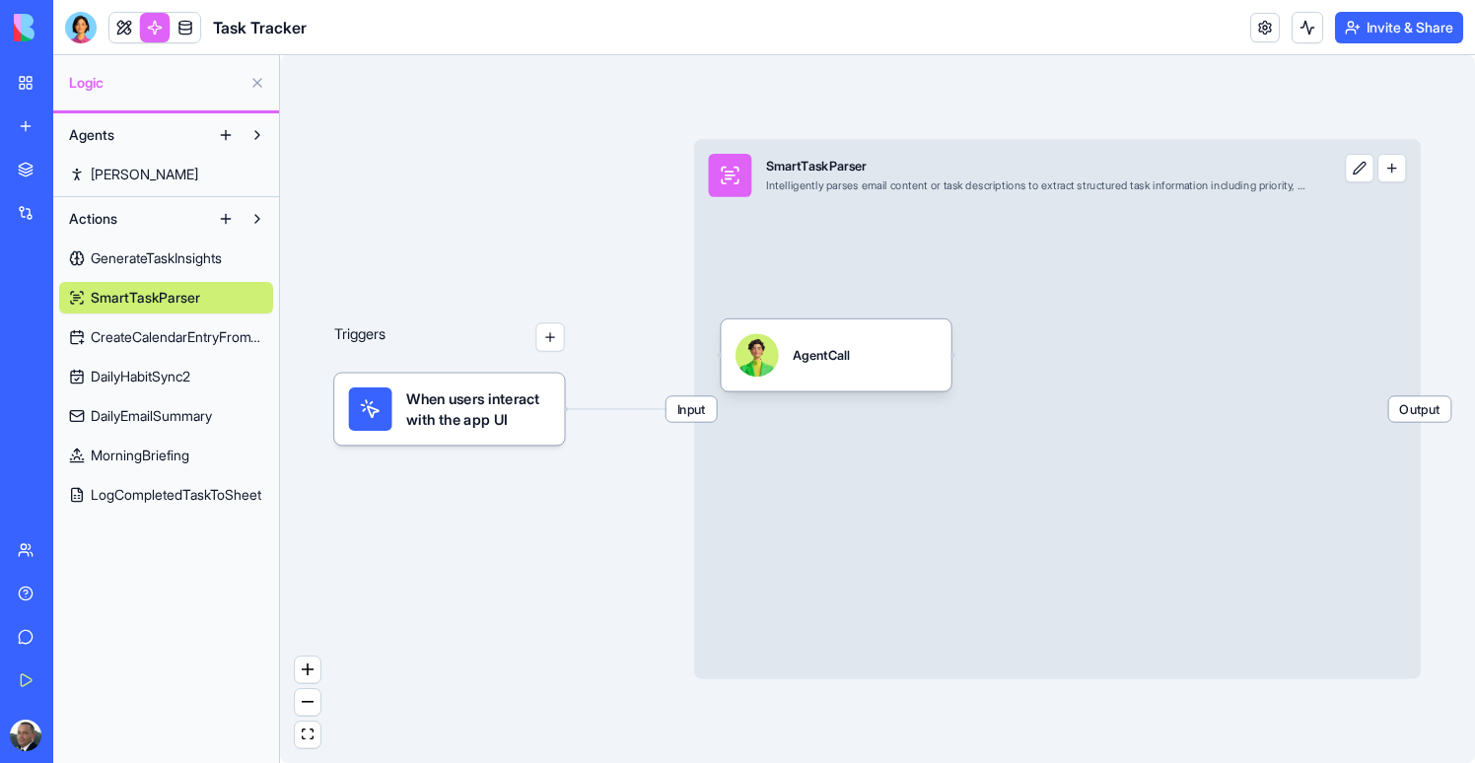
click at [172, 335] on span "CreateCalendarEntryFromTimer" at bounding box center [177, 337] width 173 height 20
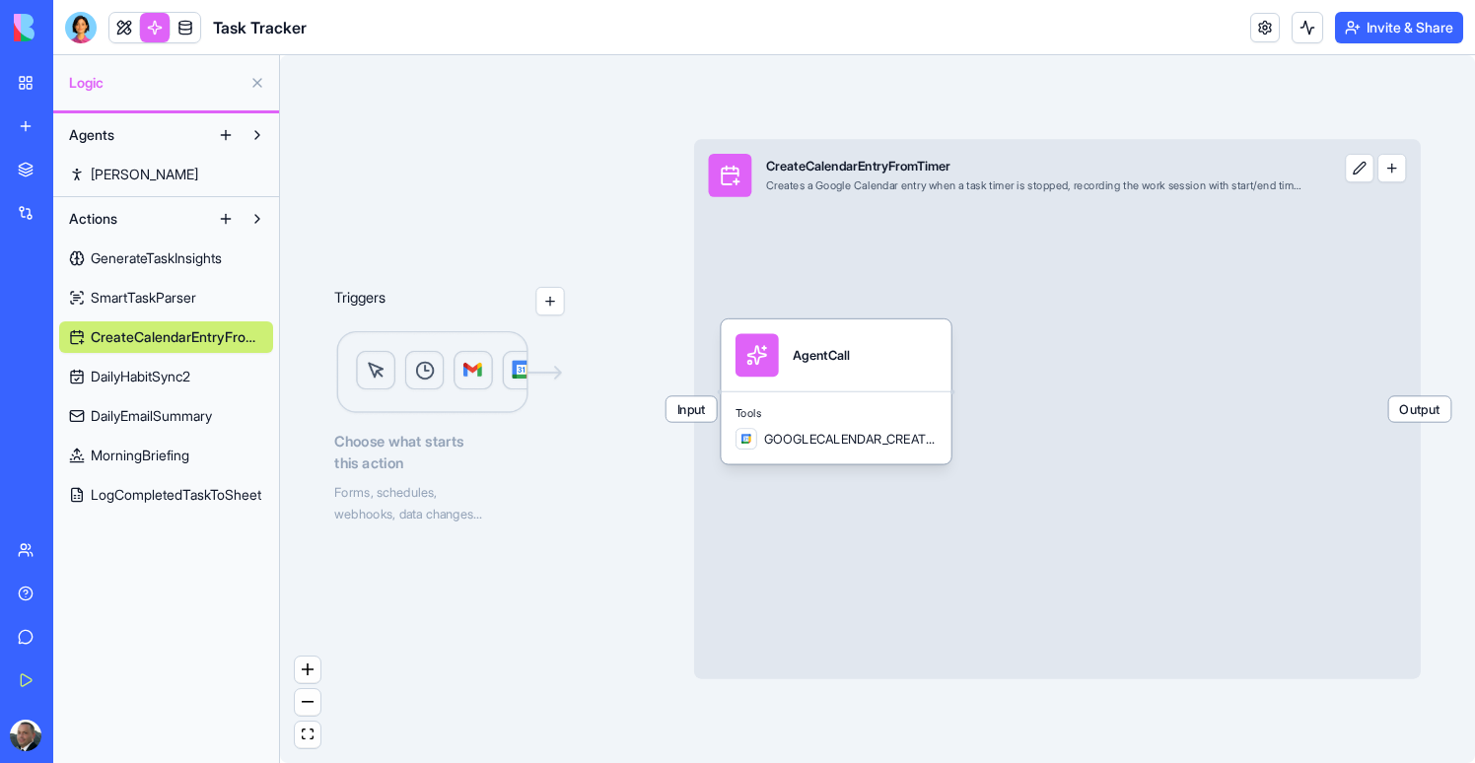
click at [175, 368] on span "DailyHabitSync2" at bounding box center [141, 377] width 100 height 20
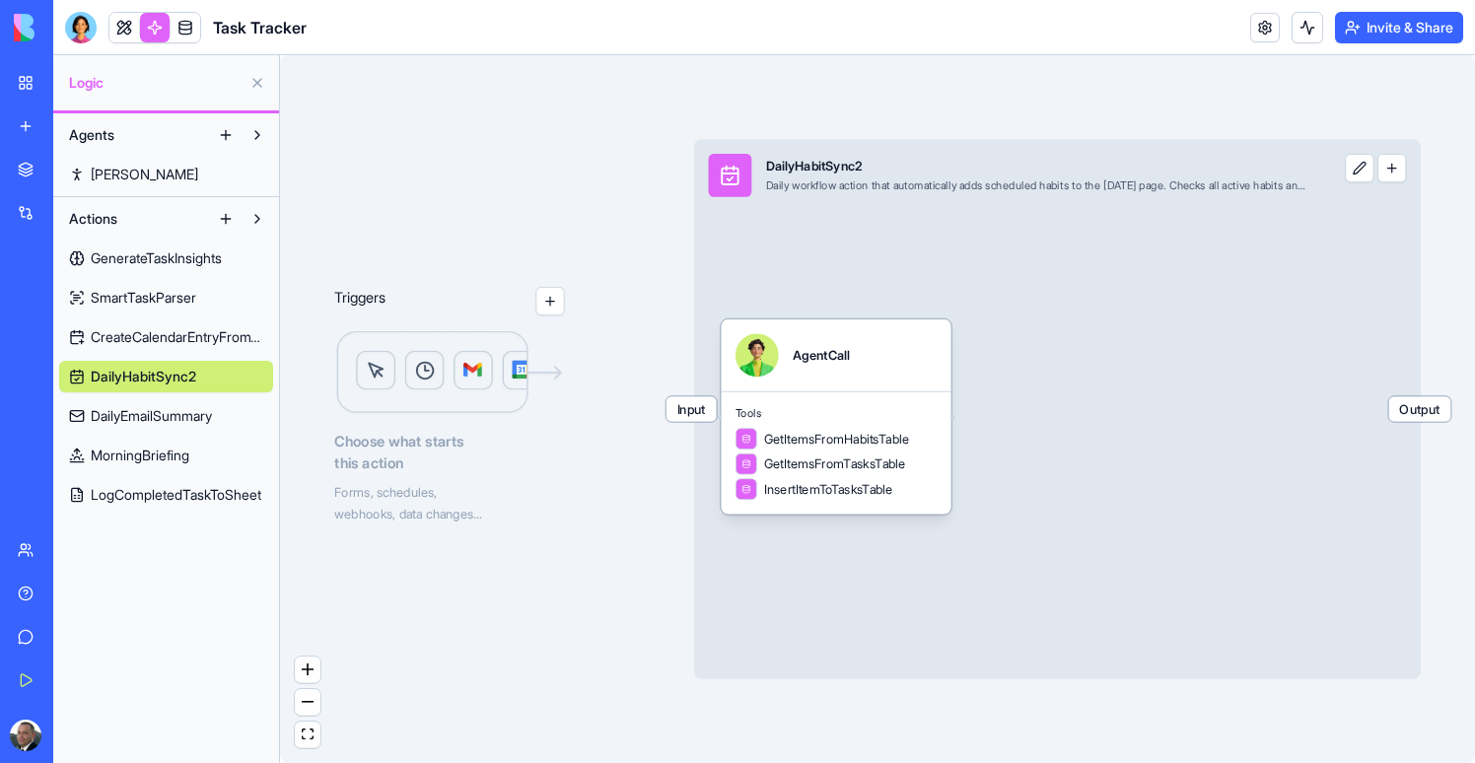
click at [141, 254] on span "GenerateTaskInsights" at bounding box center [156, 258] width 131 height 20
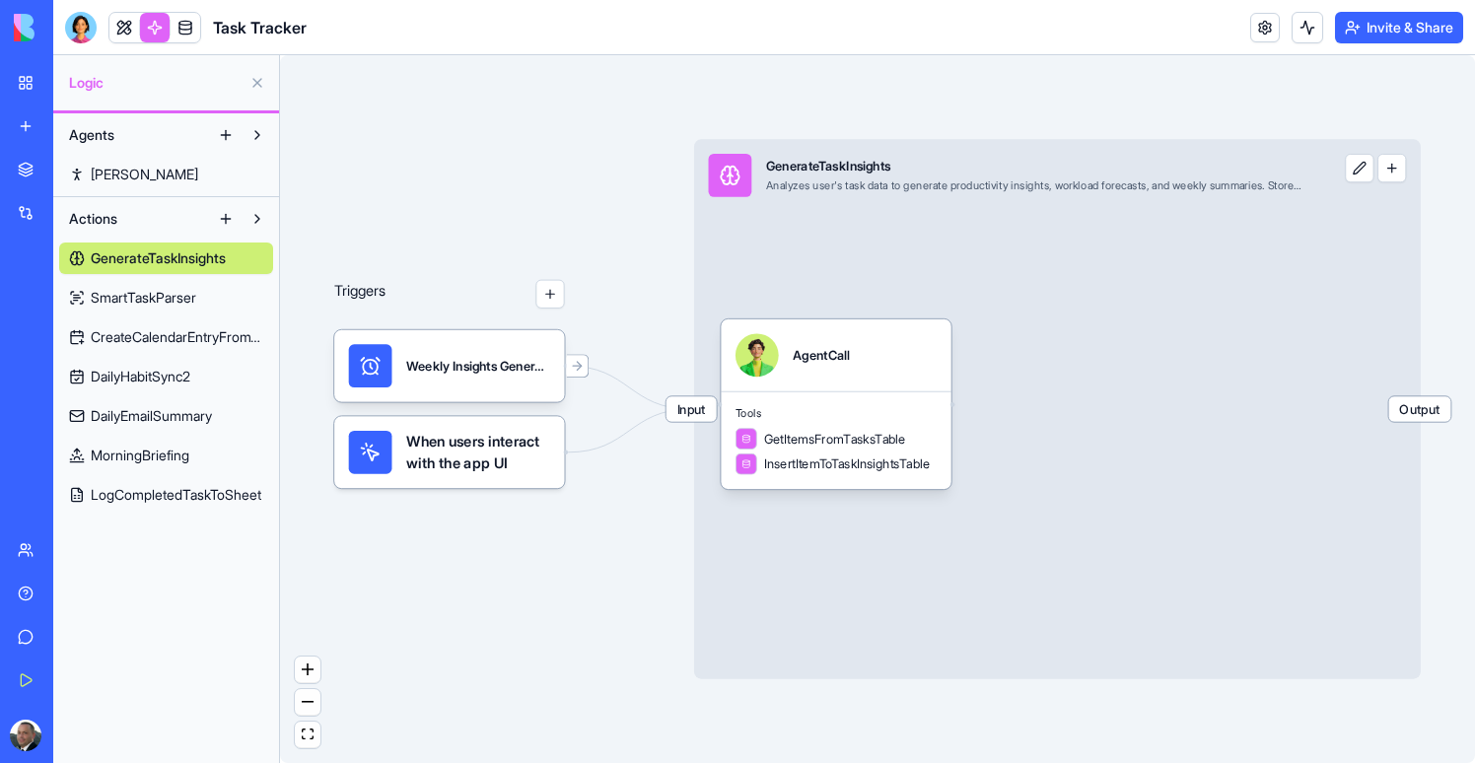
click at [135, 312] on link "SmartTaskParser" at bounding box center [166, 298] width 214 height 32
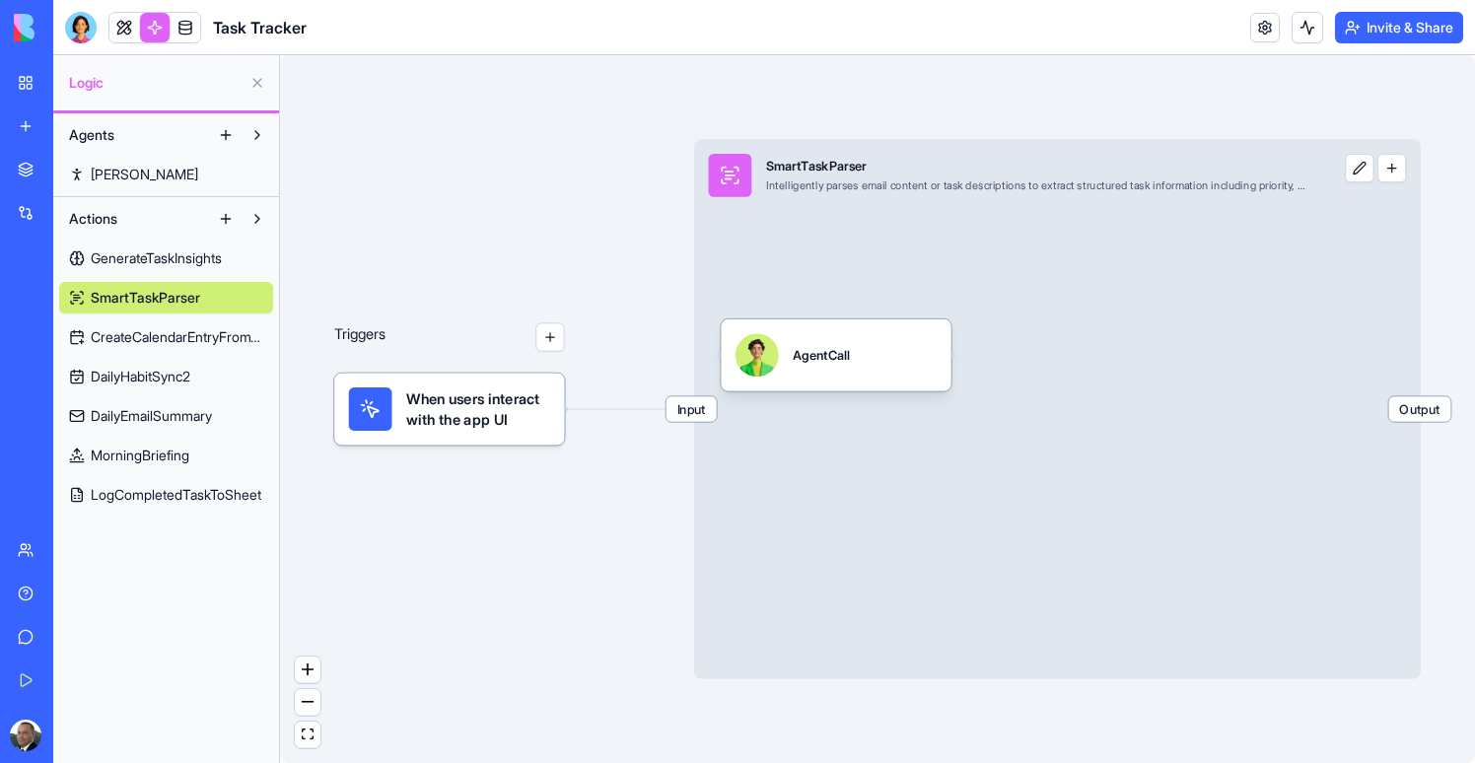
click at [136, 341] on span "CreateCalendarEntryFromTimer" at bounding box center [177, 337] width 173 height 20
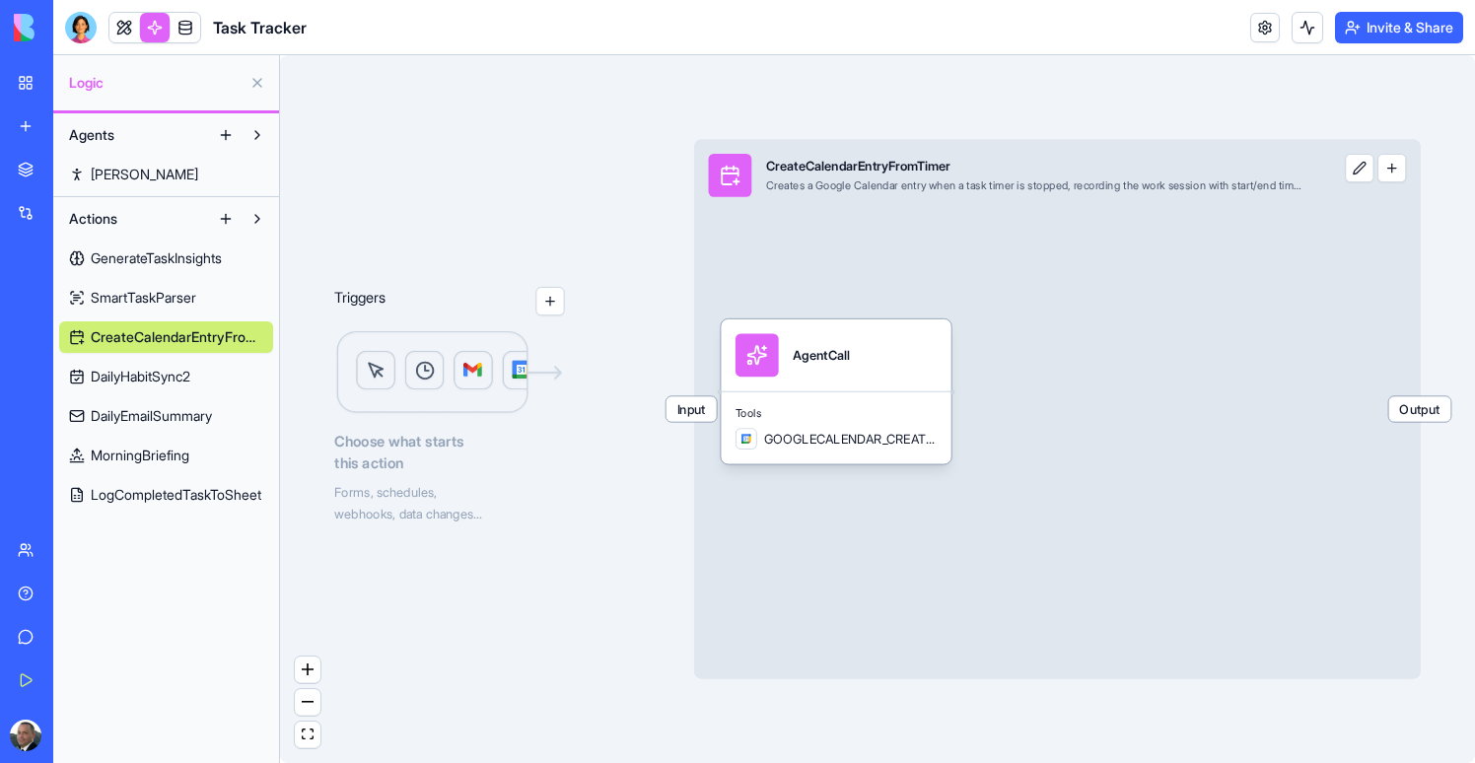
click at [157, 386] on link "DailyHabitSync2" at bounding box center [166, 377] width 214 height 32
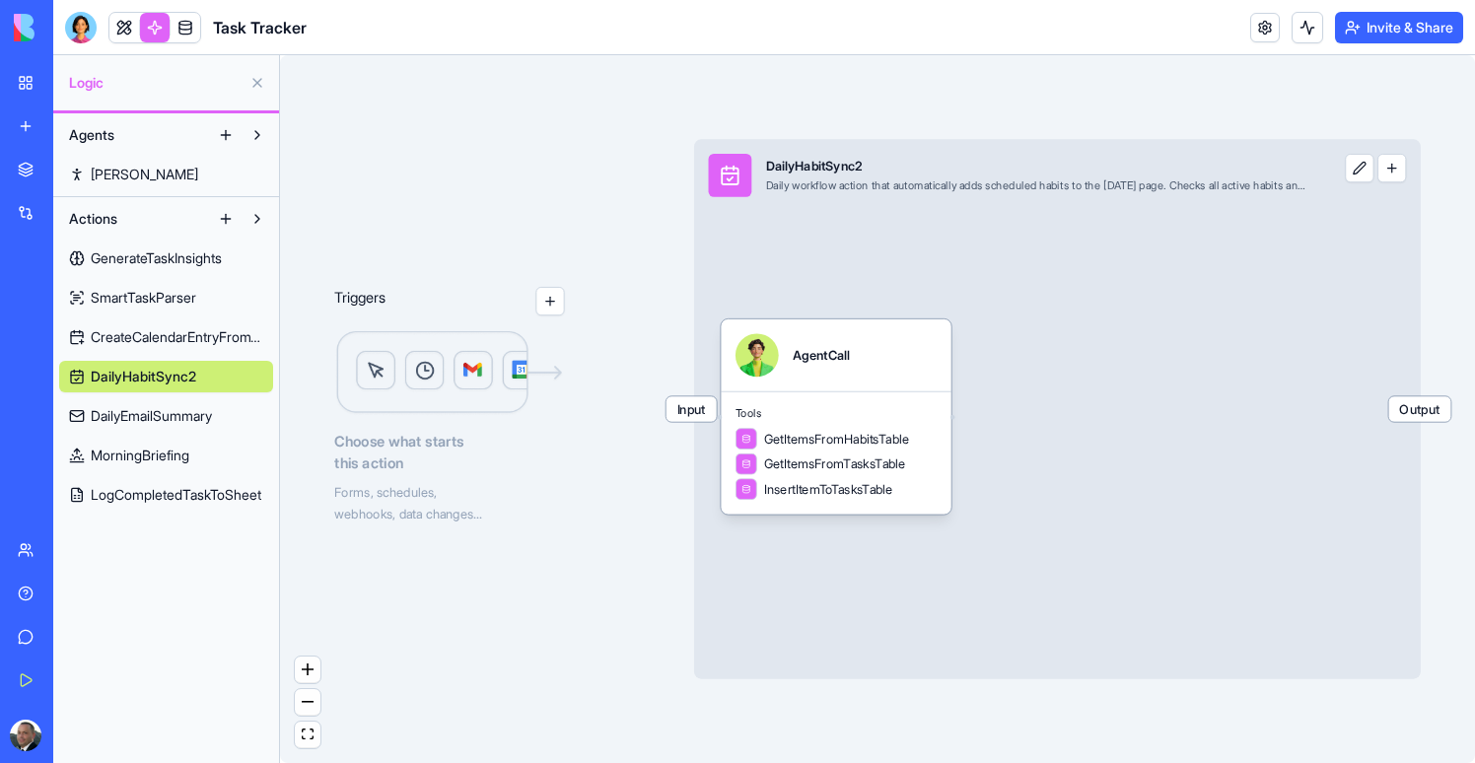
click at [186, 412] on span "DailyEmailSummary" at bounding box center [151, 416] width 121 height 20
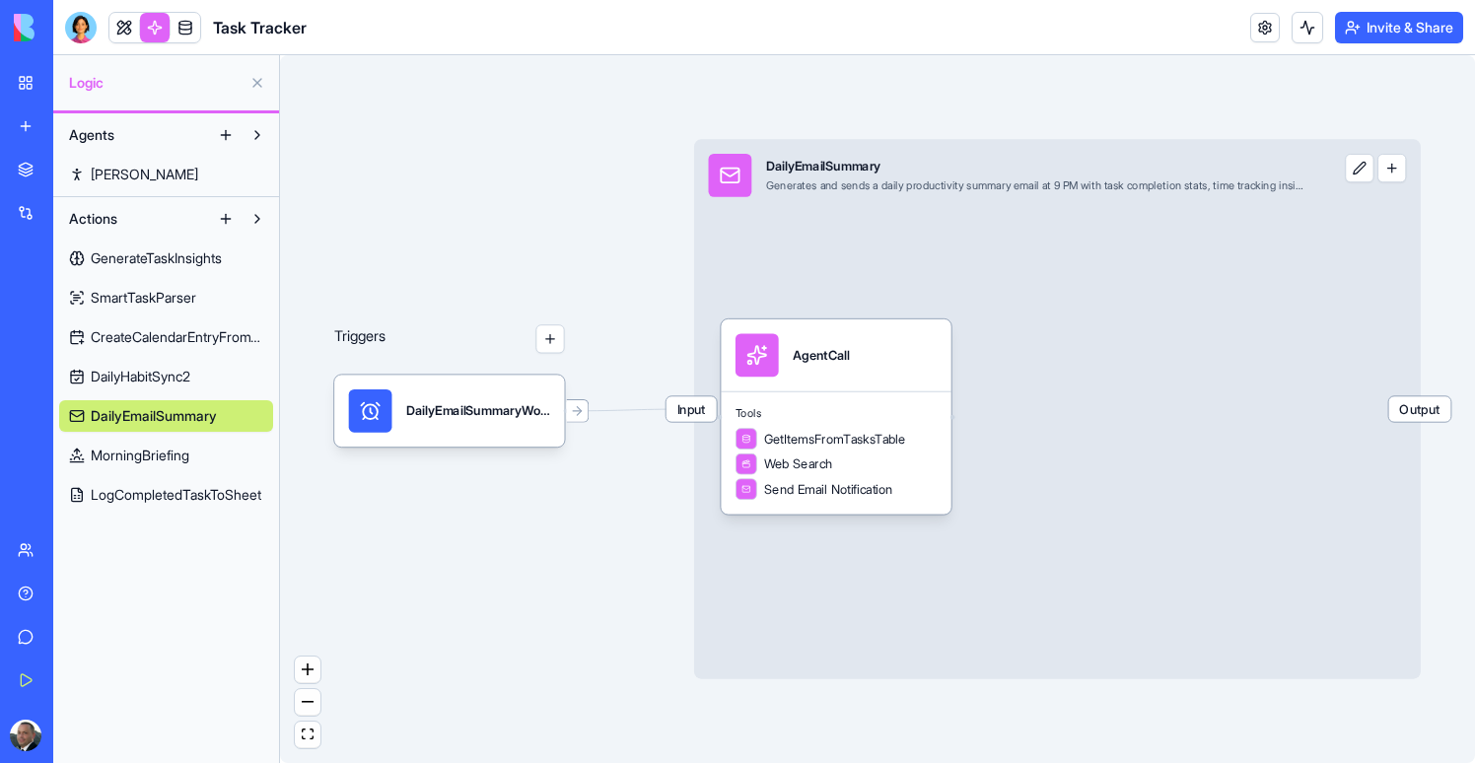
click at [189, 449] on span "MorningBriefing" at bounding box center [140, 456] width 99 height 20
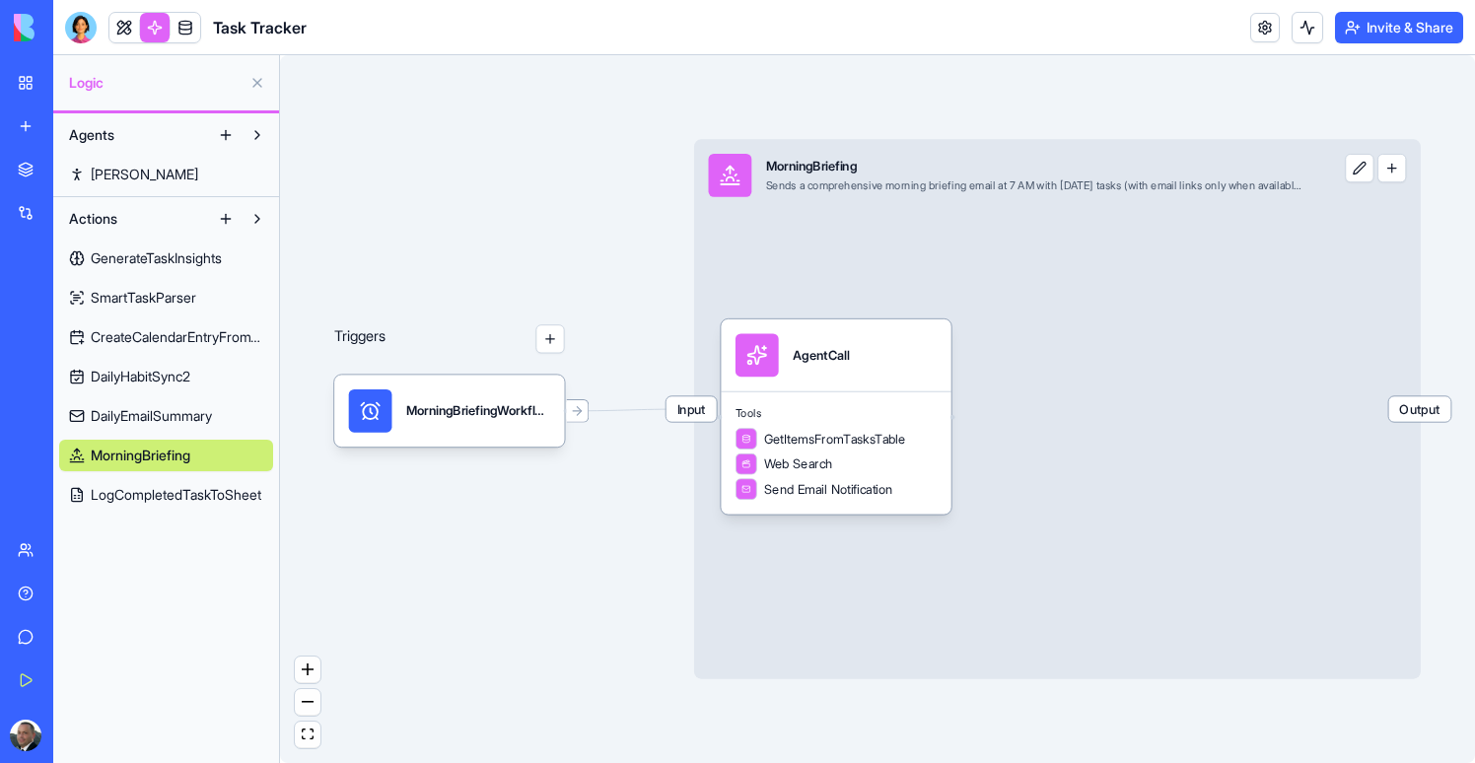
click at [138, 481] on link "LogCompletedTaskToSheet" at bounding box center [166, 495] width 214 height 32
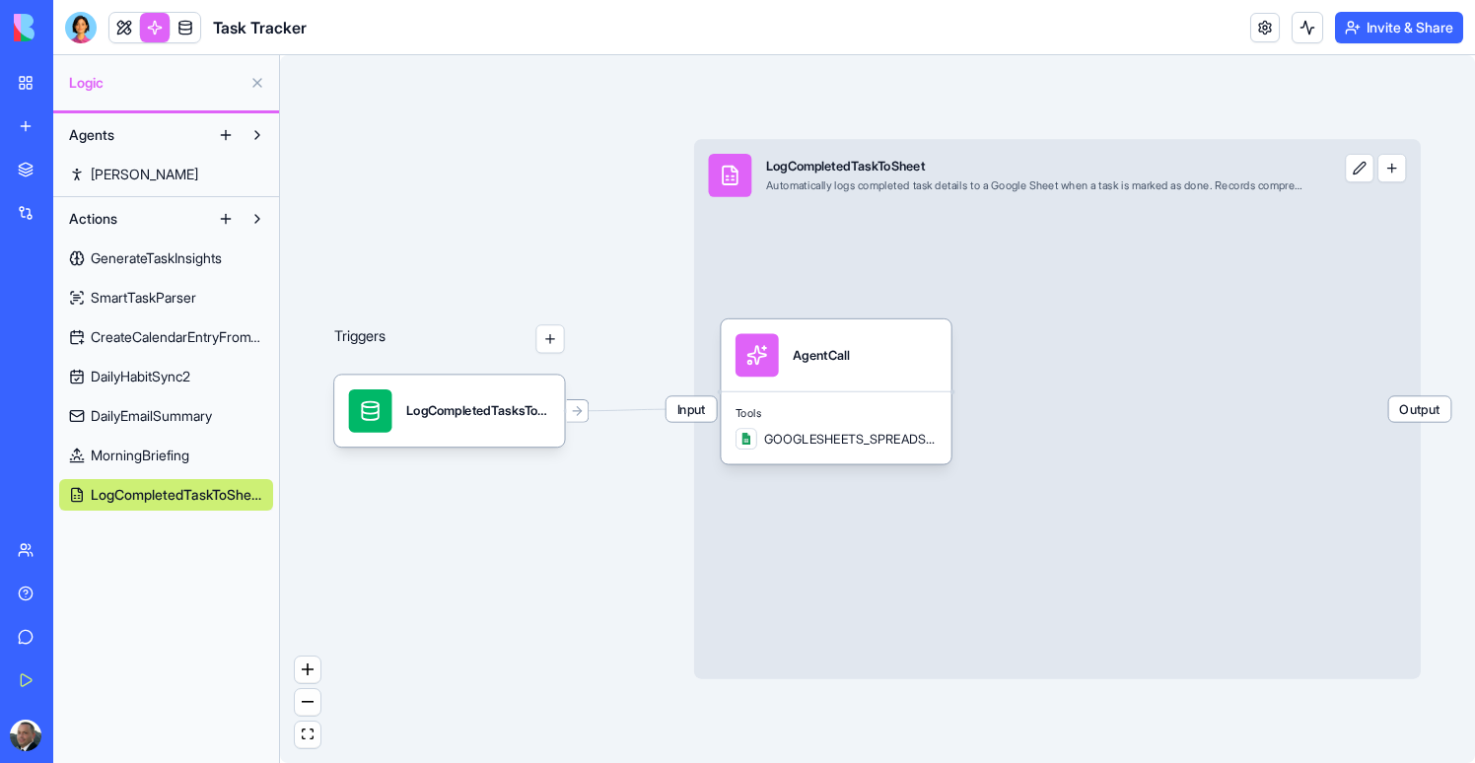
click at [151, 413] on span "DailyEmailSummary" at bounding box center [151, 416] width 121 height 20
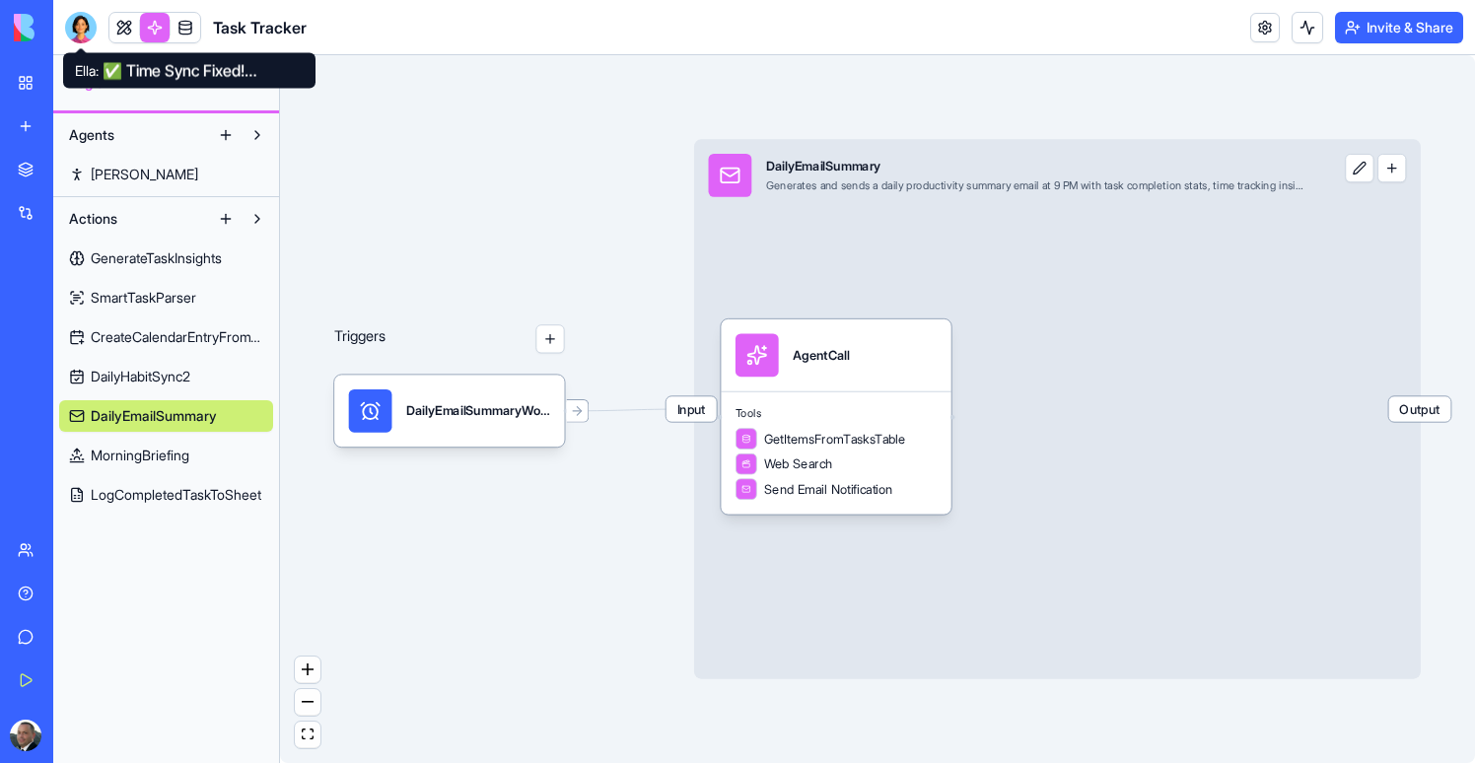
click at [82, 26] on div at bounding box center [81, 28] width 32 height 32
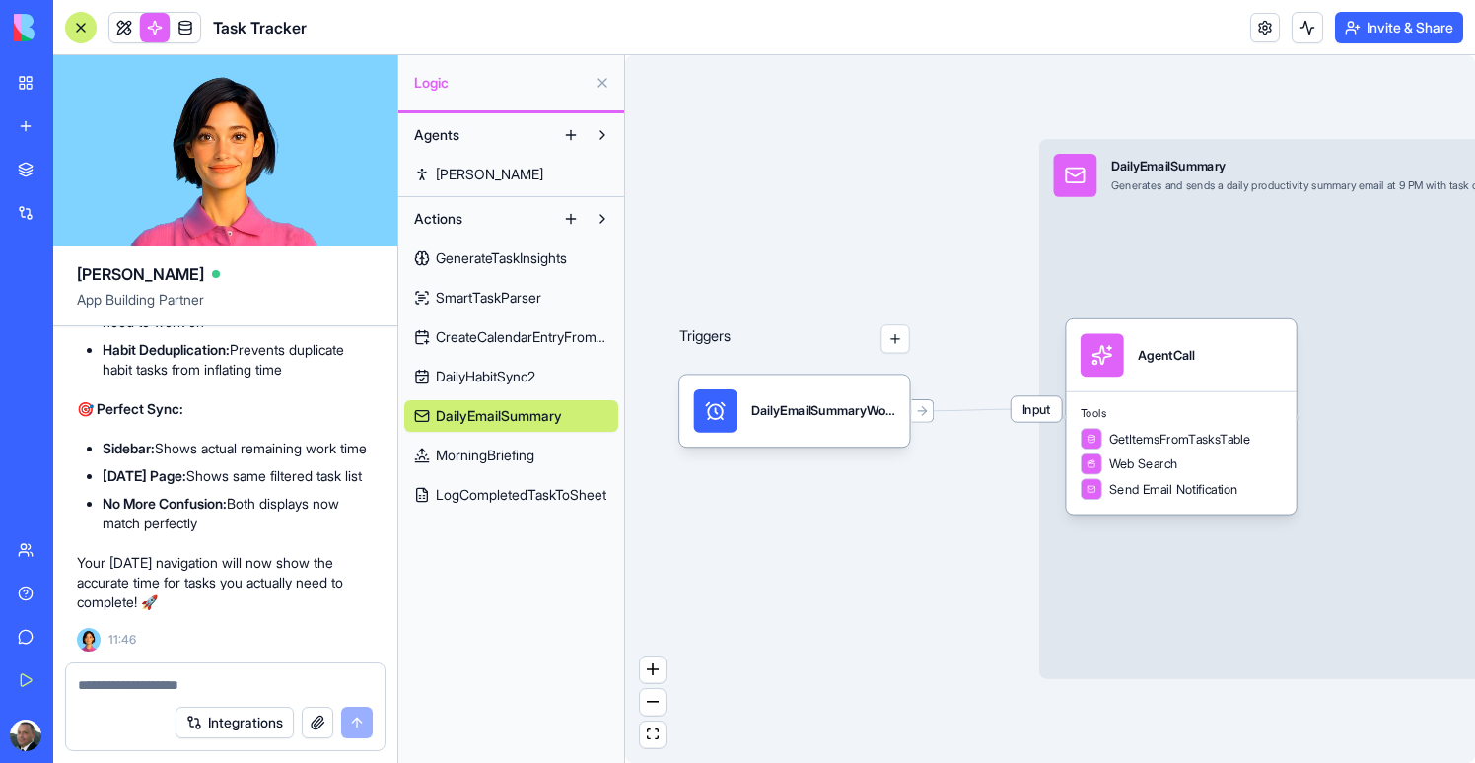
scroll to position [202646, 0]
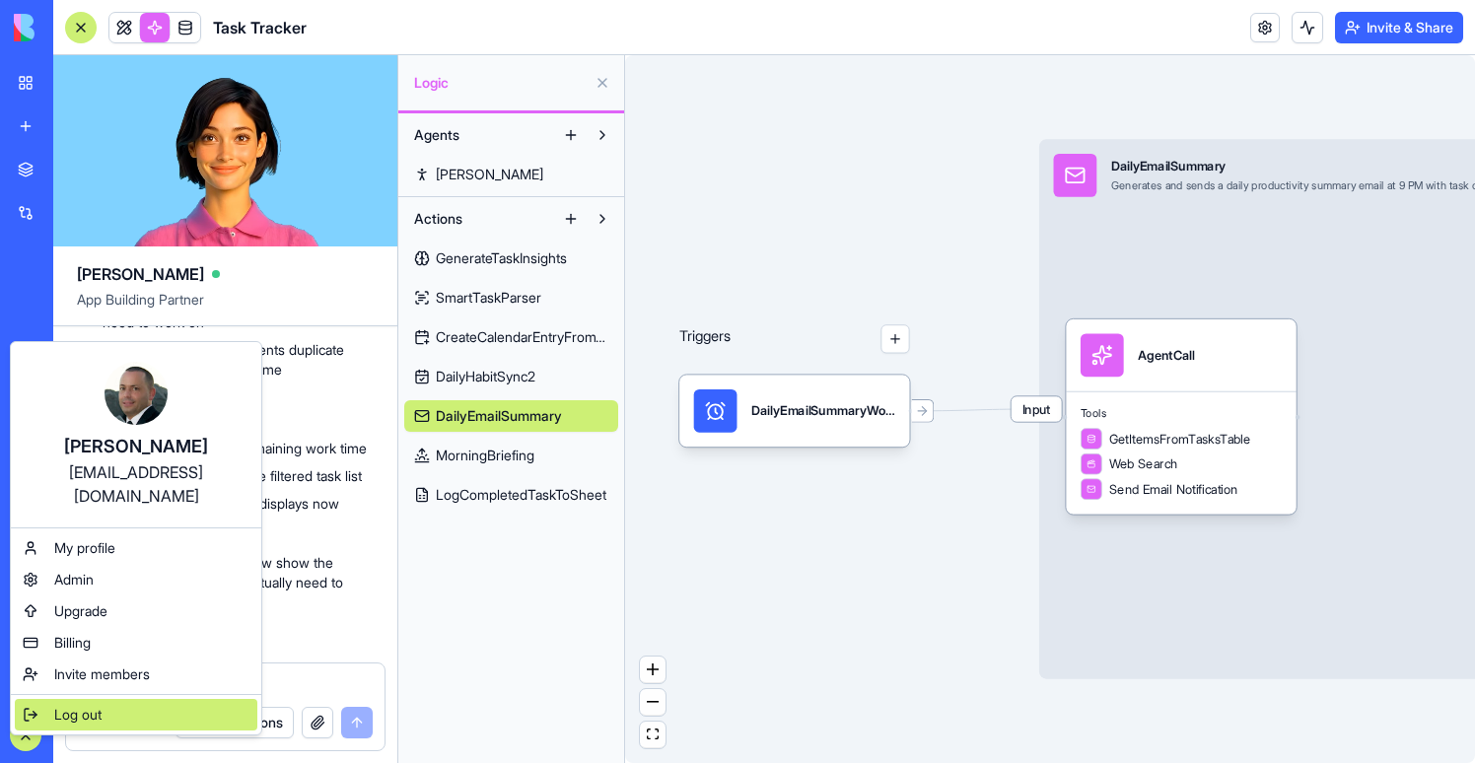
click at [104, 699] on div "Log out" at bounding box center [136, 715] width 242 height 32
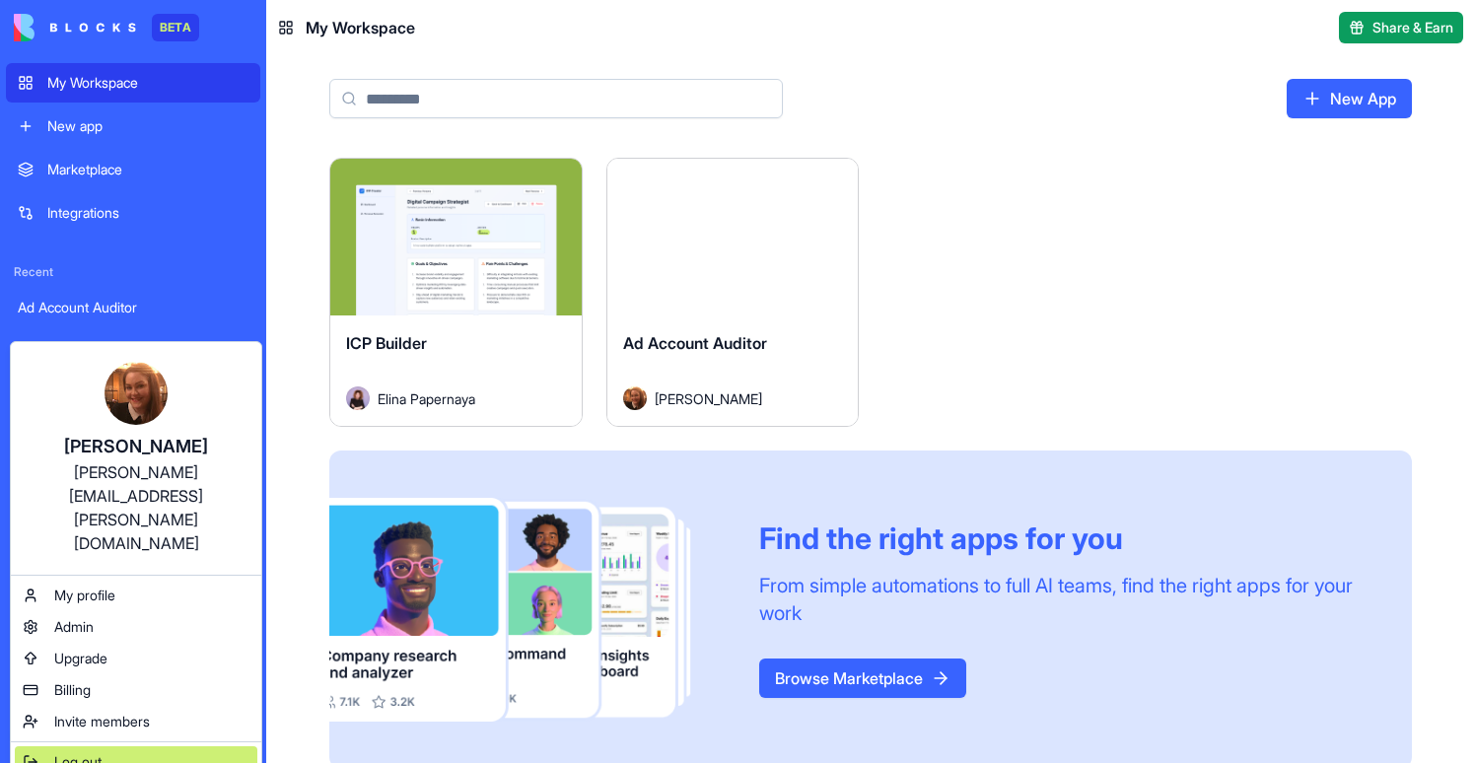
click at [74, 752] on span "Log out" at bounding box center [77, 762] width 47 height 20
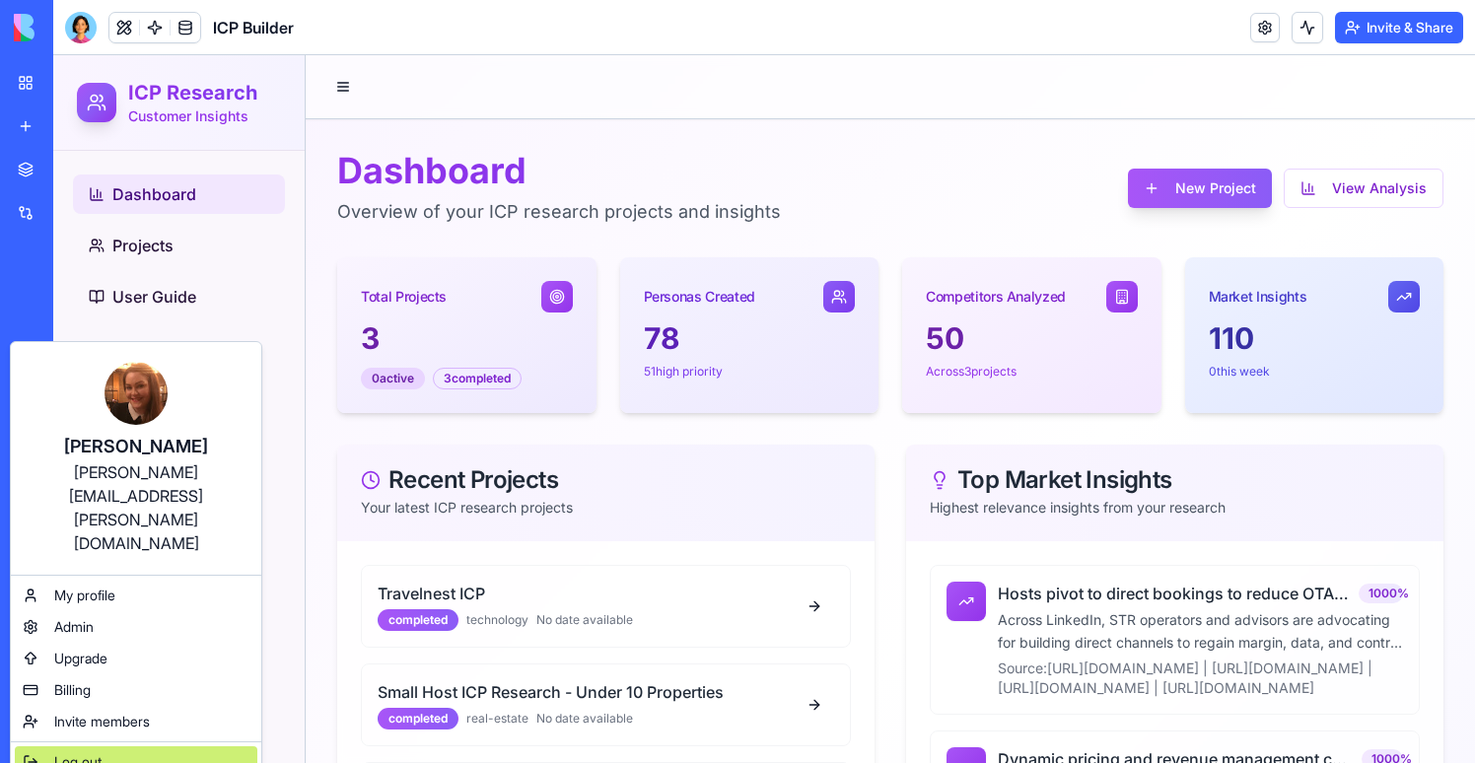
click at [79, 752] on span "Log out" at bounding box center [77, 762] width 47 height 20
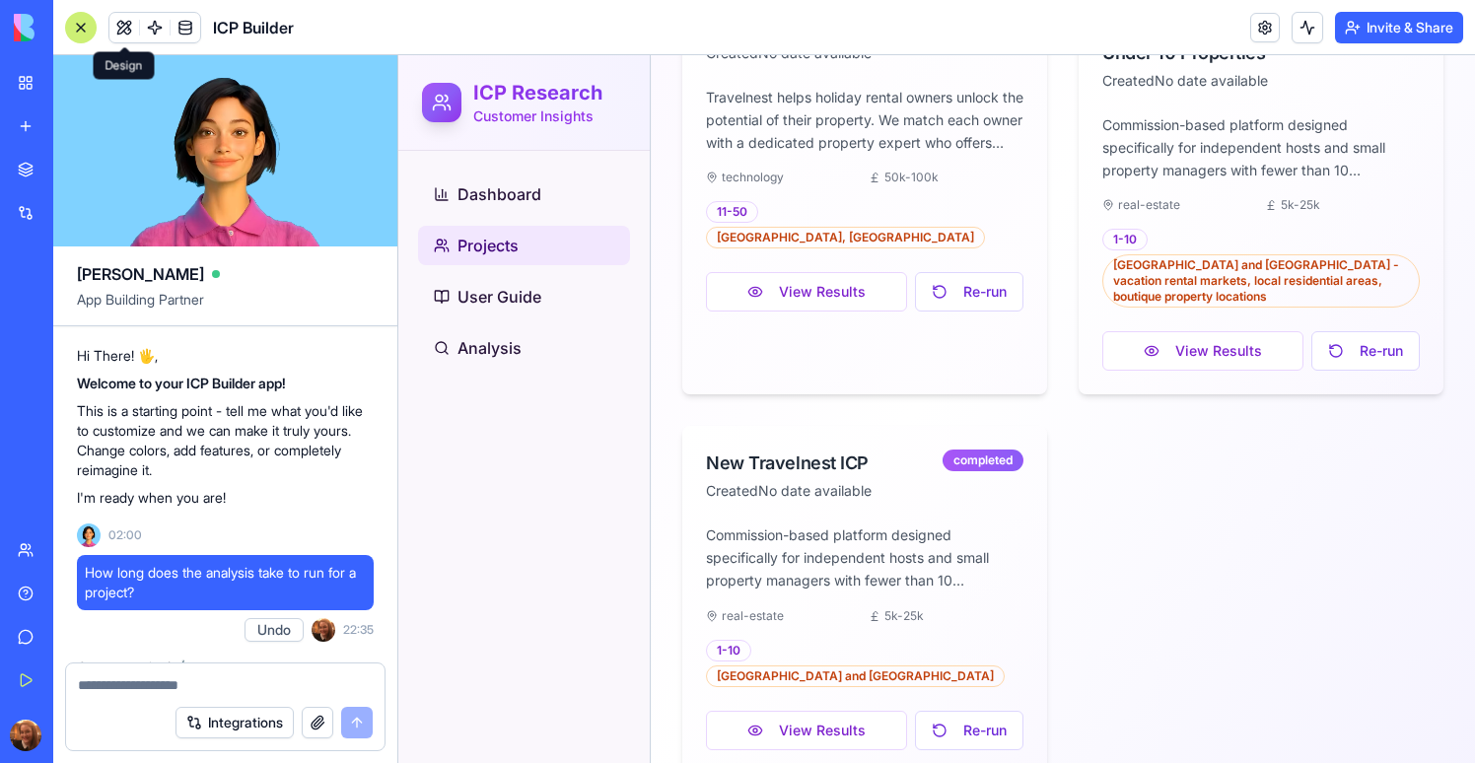
scroll to position [57858, 0]
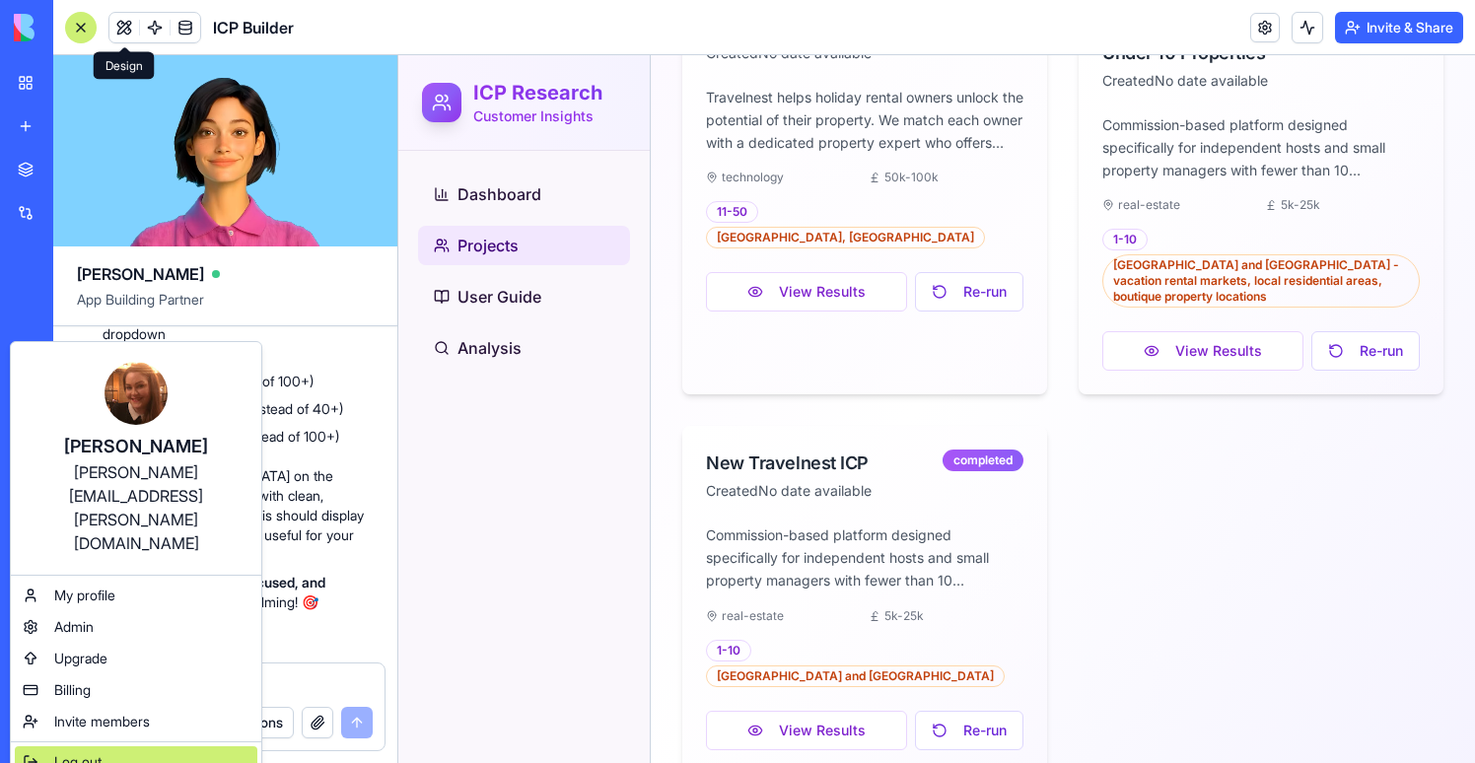
click at [43, 746] on div "Log out" at bounding box center [136, 762] width 242 height 32
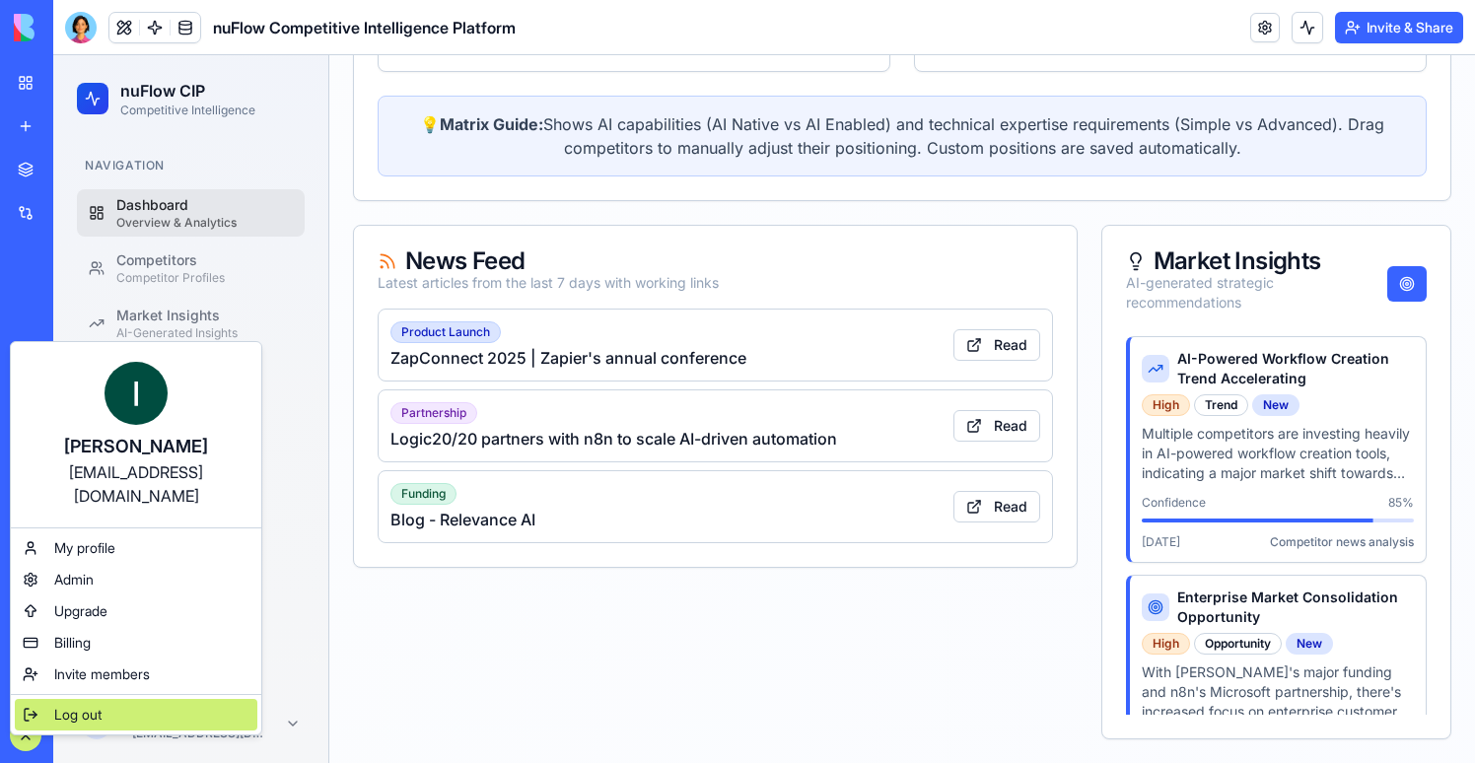
click at [43, 699] on div "Log out" at bounding box center [136, 715] width 242 height 32
